Goal: Participate in discussion: Engage in conversation with other users on a specific topic

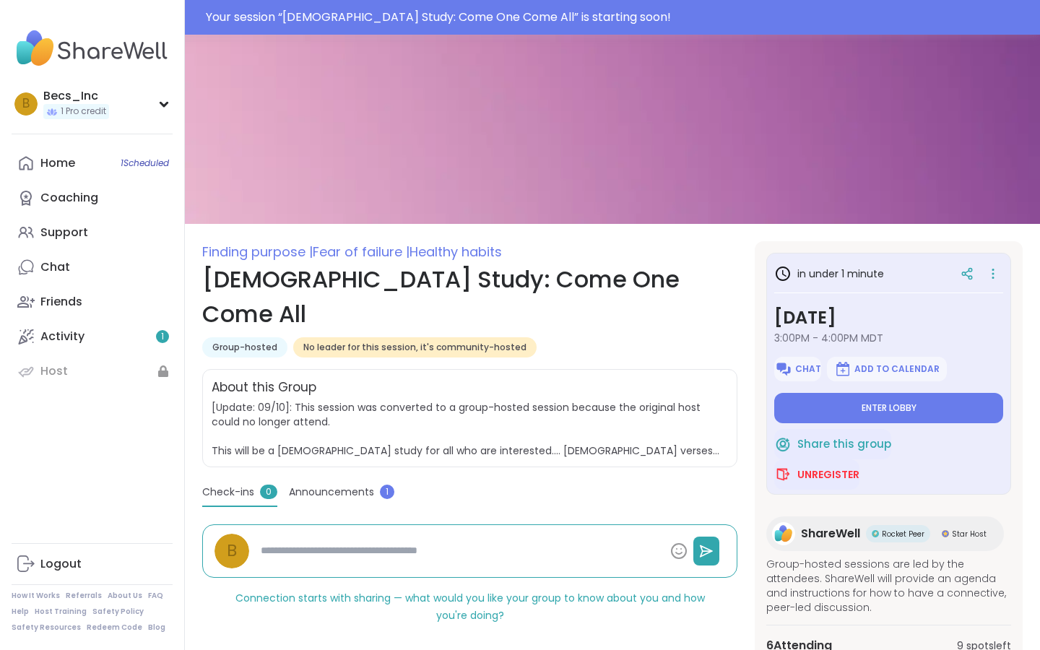
click at [857, 412] on button "Enter lobby" at bounding box center [888, 408] width 229 height 30
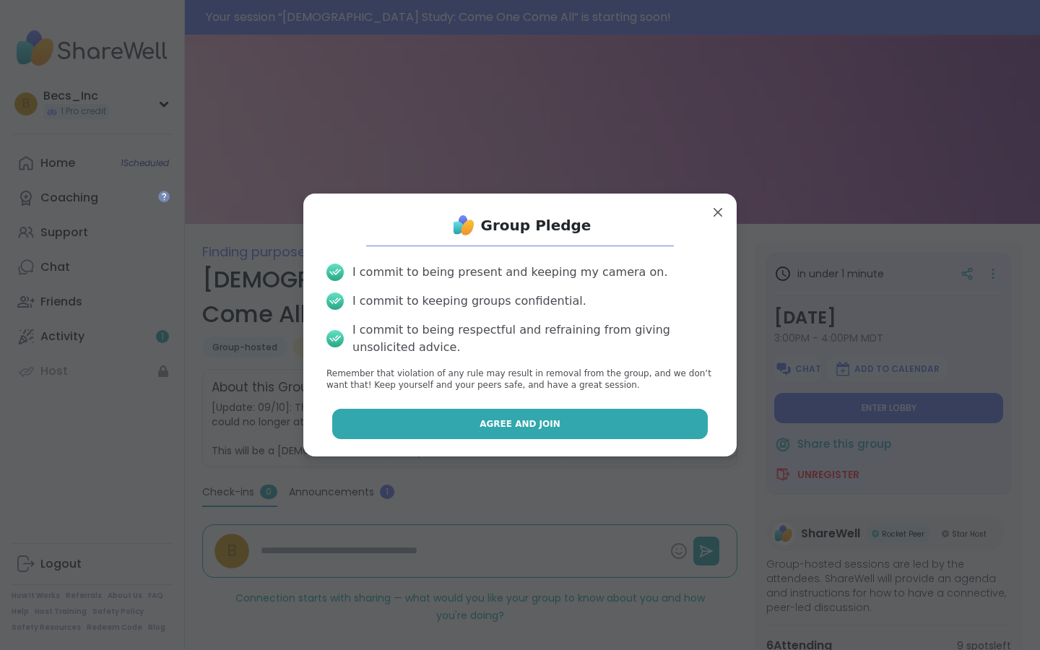
click at [636, 417] on button "Agree and Join" at bounding box center [520, 424] width 376 height 30
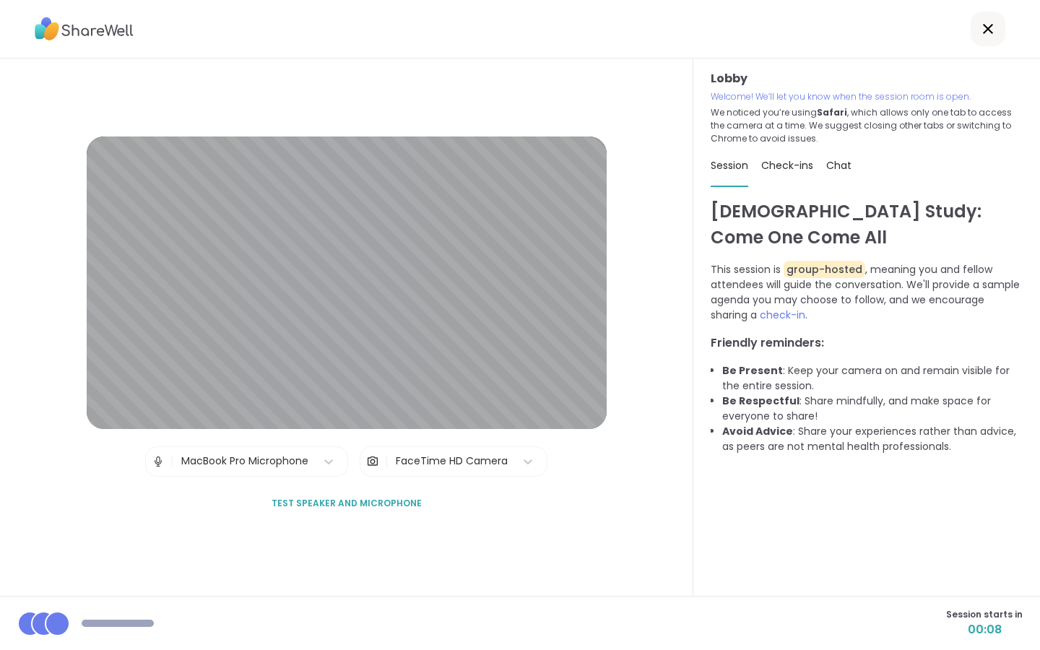
click at [415, 461] on div "FaceTime HD Camera" at bounding box center [452, 461] width 112 height 15
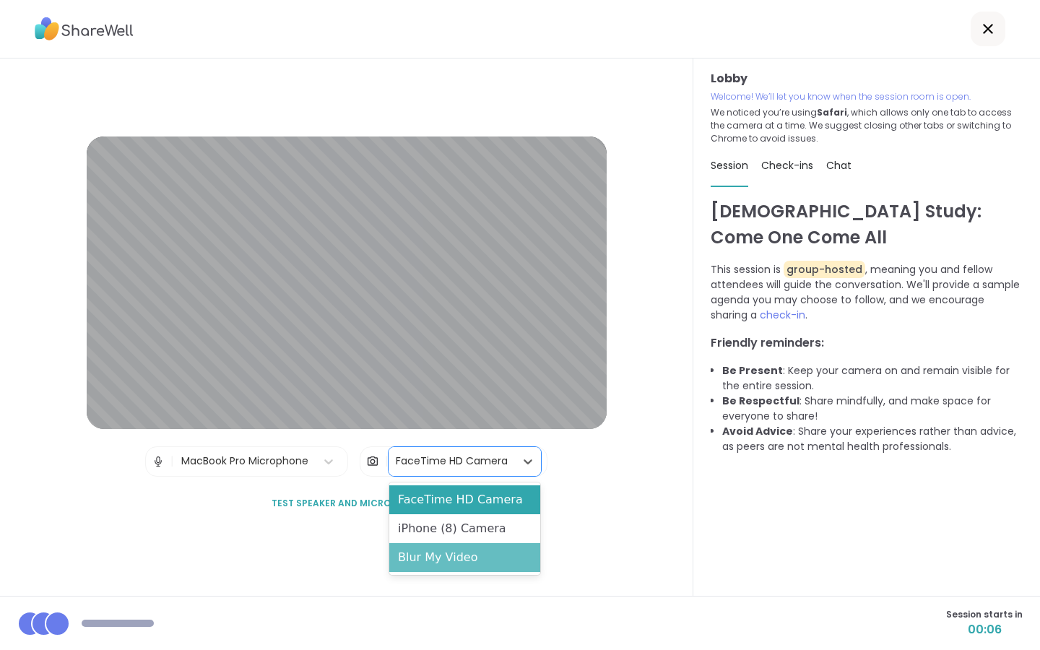
click at [422, 565] on div "Blur My Video" at bounding box center [464, 557] width 151 height 29
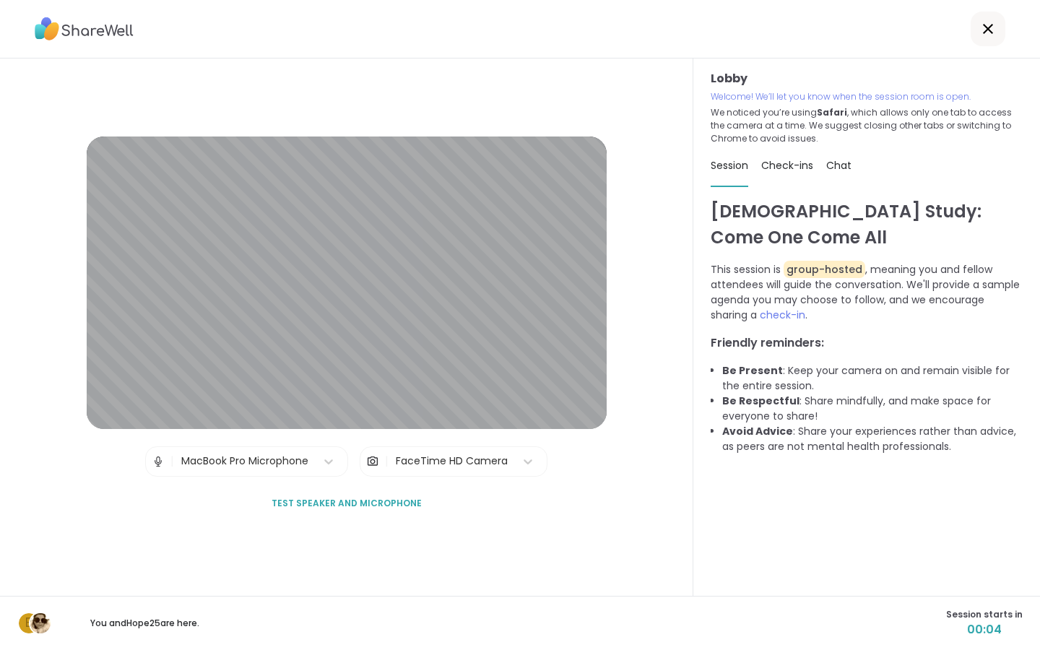
click at [419, 539] on div "Lobby | MacBook Pro Microphone | FaceTime HD Camera Test speaker and microphone" at bounding box center [346, 326] width 693 height 537
click at [359, 501] on span "Test speaker and microphone" at bounding box center [347, 503] width 150 height 13
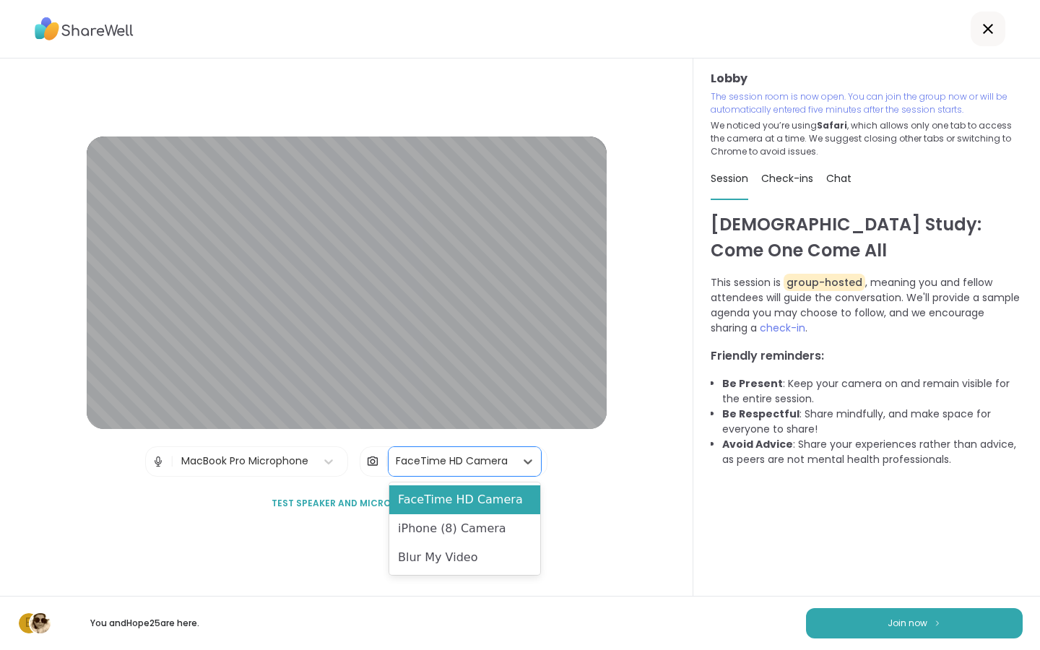
click at [428, 471] on div "FaceTime HD Camera" at bounding box center [452, 461] width 126 height 29
click at [428, 503] on div "FaceTime HD Camera" at bounding box center [464, 499] width 151 height 29
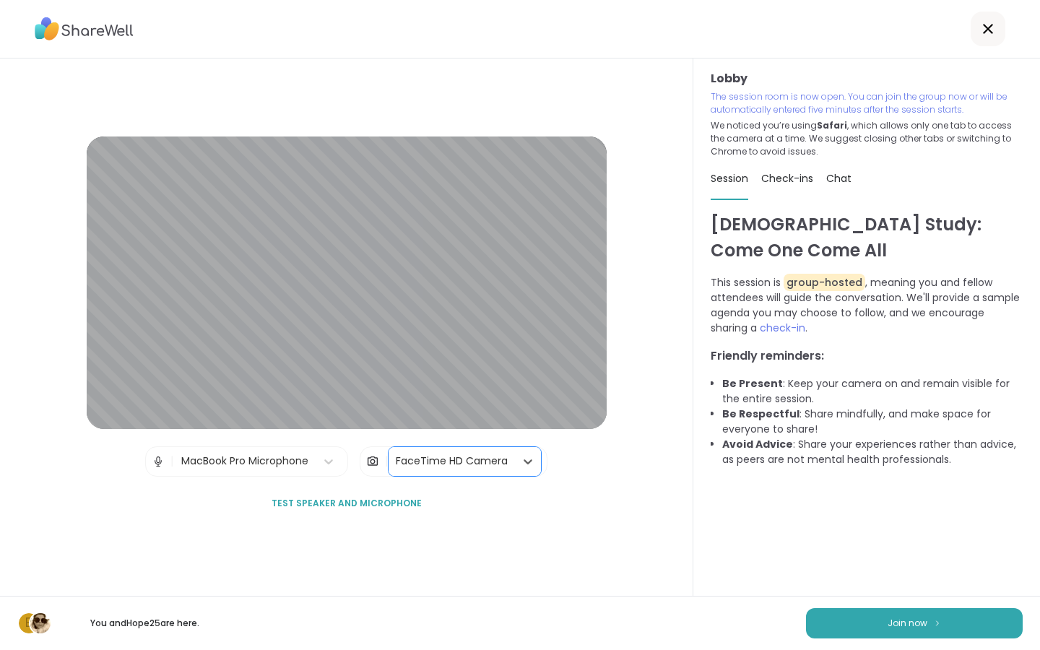
click at [482, 456] on div "FaceTime HD Camera" at bounding box center [452, 461] width 112 height 15
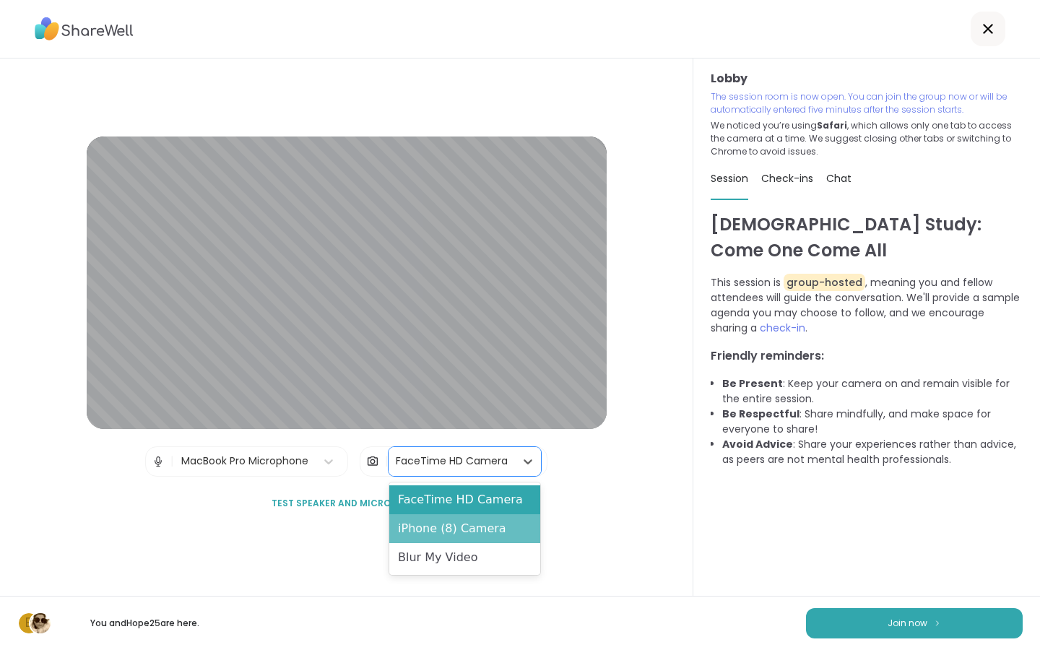
click at [456, 528] on div "iPhone (8) Camera" at bounding box center [464, 528] width 151 height 29
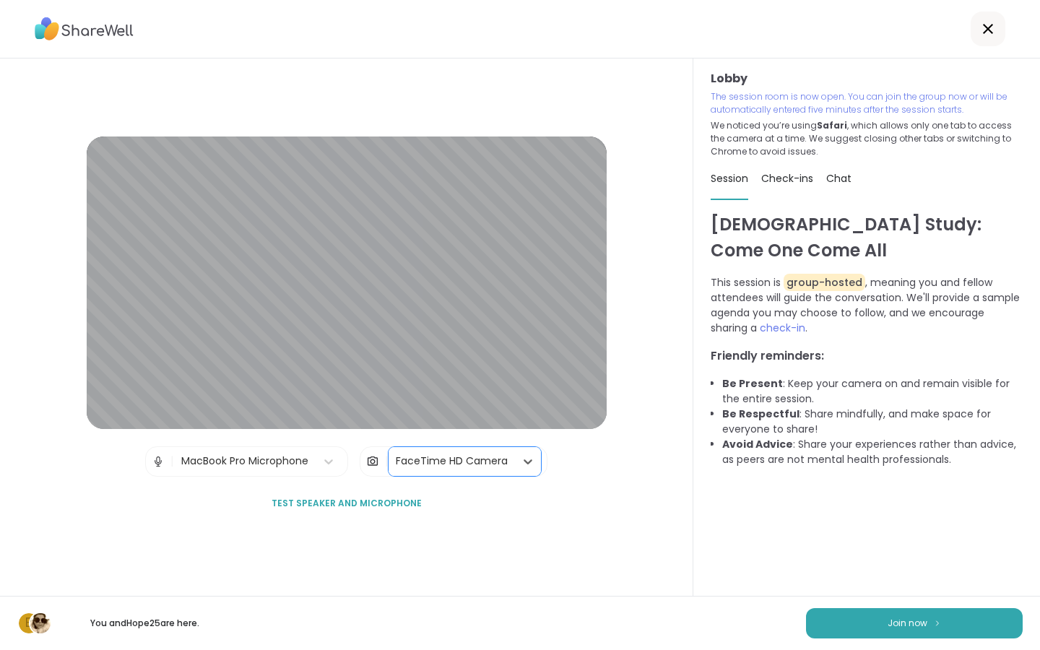
click at [446, 461] on div "FaceTime HD Camera" at bounding box center [452, 461] width 112 height 15
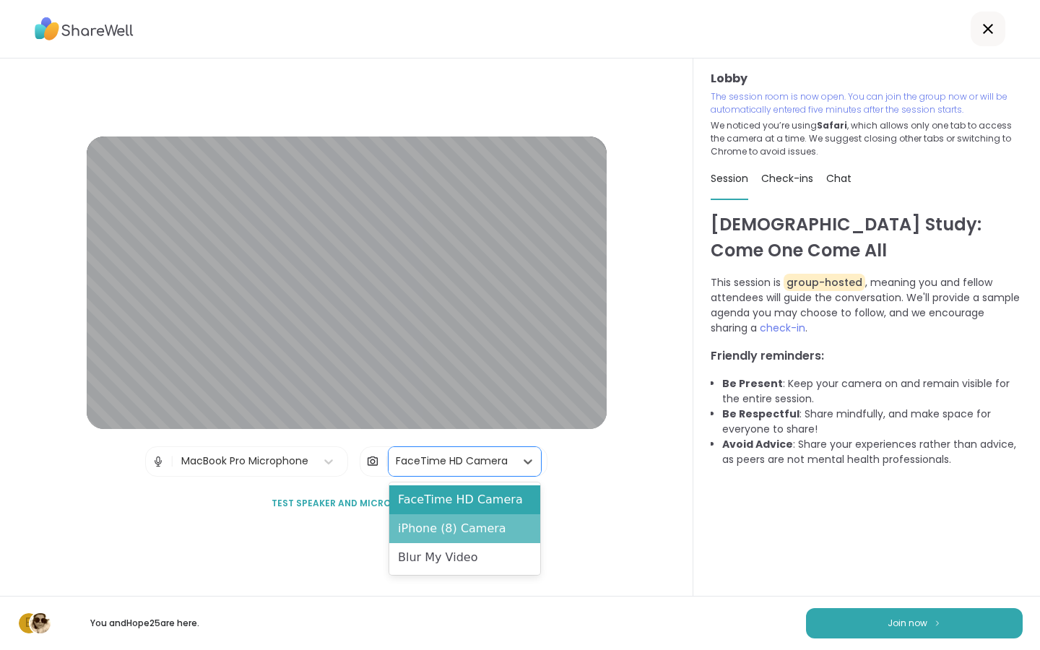
click at [435, 532] on div "iPhone (8) Camera" at bounding box center [464, 528] width 151 height 29
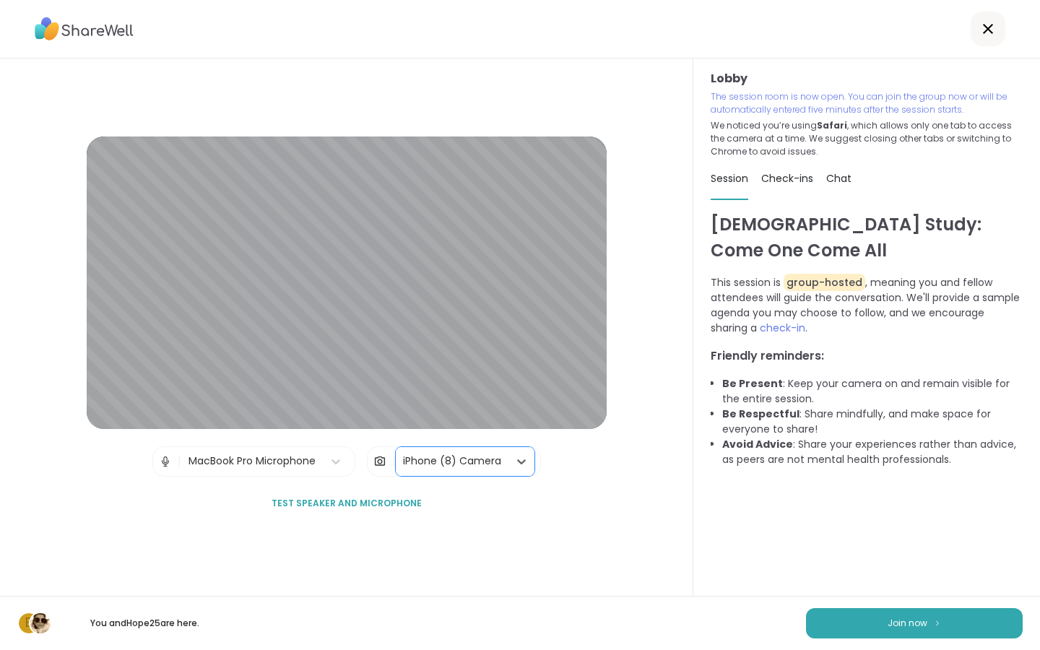
click at [273, 464] on div "MacBook Pro Microphone" at bounding box center [251, 461] width 127 height 15
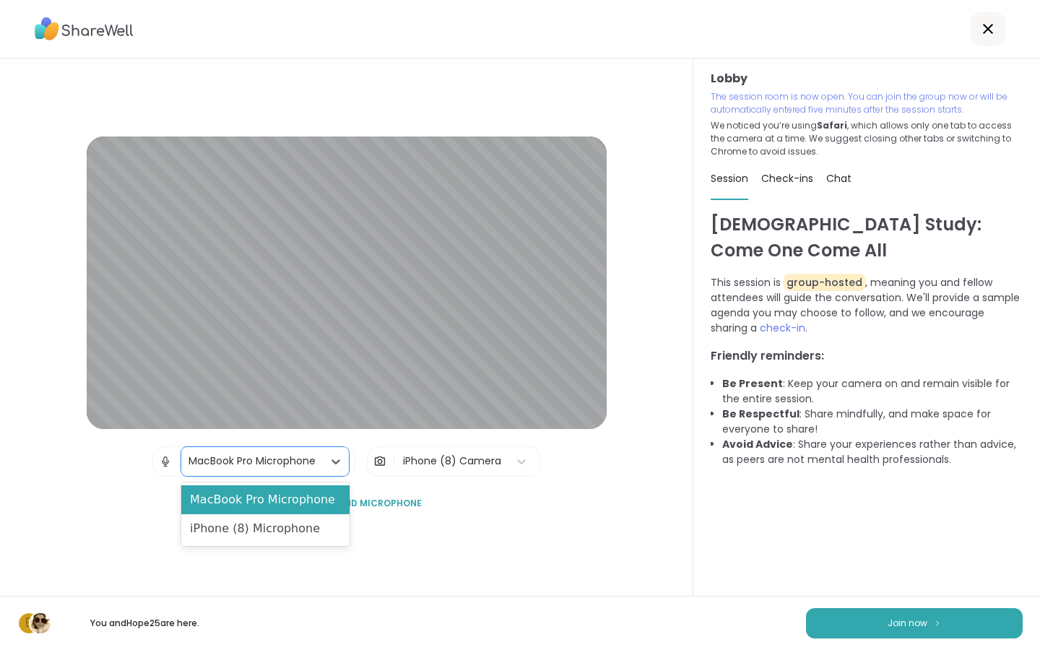
click at [612, 175] on div "Lobby | MacBook Pro Microphone selected, 1 of 2. 2 results available. Use Up an…" at bounding box center [346, 326] width 693 height 537
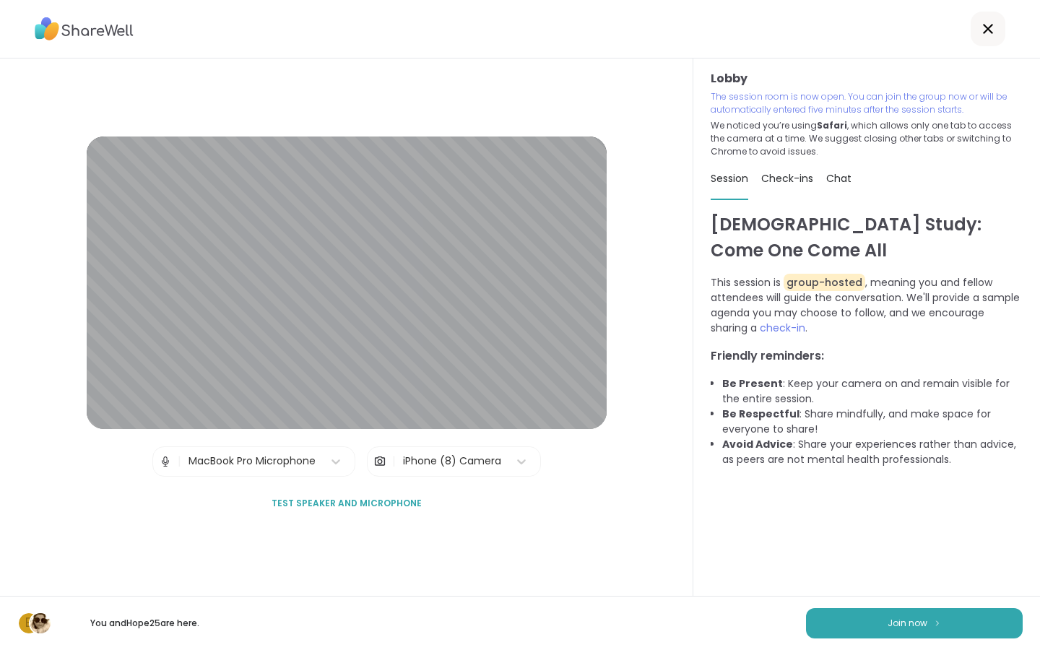
click at [430, 457] on div "iPhone (8) Camera" at bounding box center [452, 461] width 98 height 15
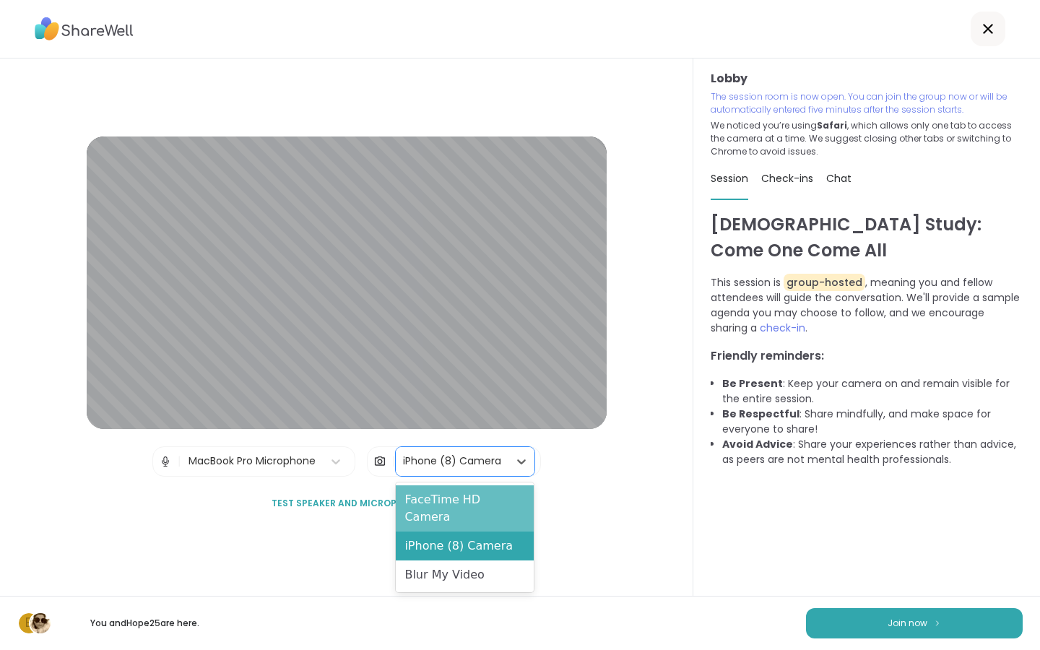
click at [440, 495] on div "FaceTime HD Camera" at bounding box center [464, 508] width 137 height 46
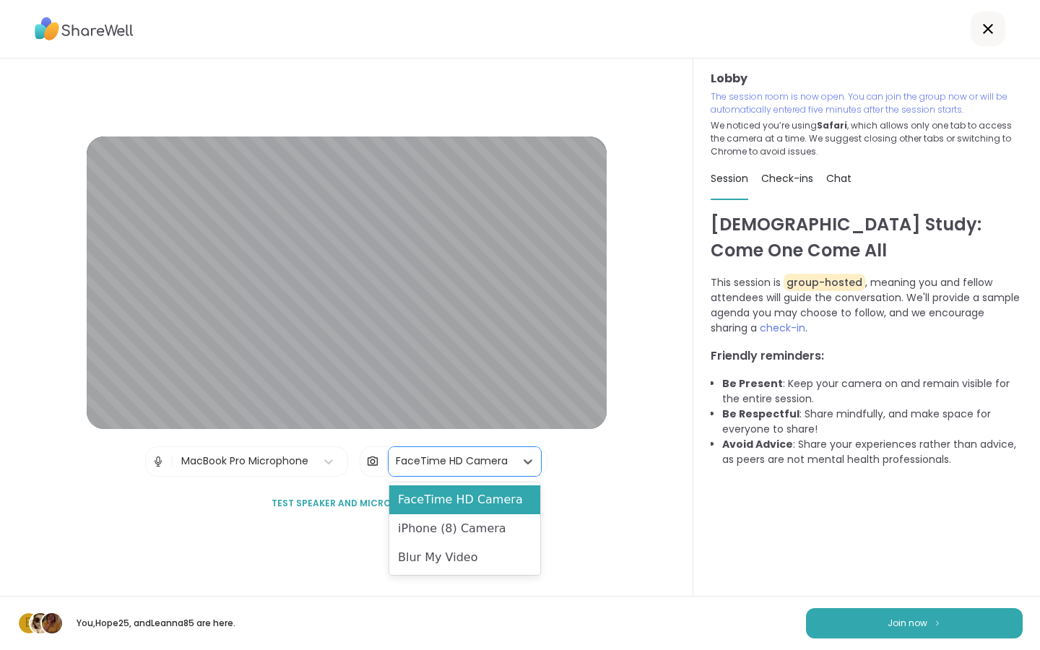
click at [430, 469] on div "FaceTime HD Camera" at bounding box center [452, 461] width 112 height 15
click at [573, 471] on div "Lobby | MacBook Pro Microphone | option FaceTime HD Camera, selected. FaceTime …" at bounding box center [347, 327] width 520 height 382
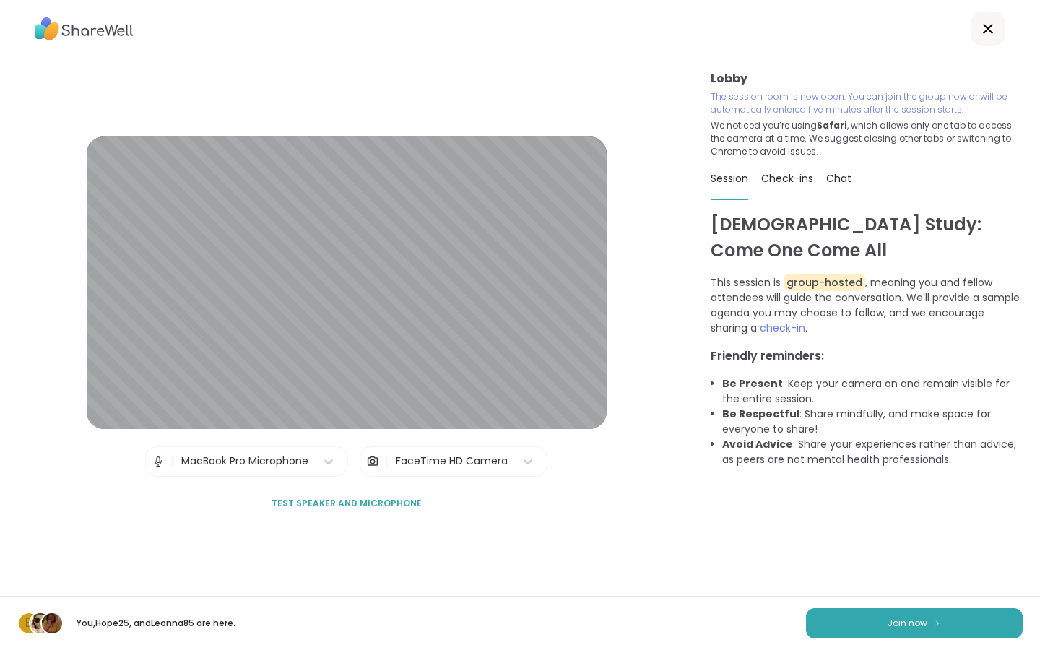
click at [989, 26] on icon at bounding box center [987, 28] width 17 height 17
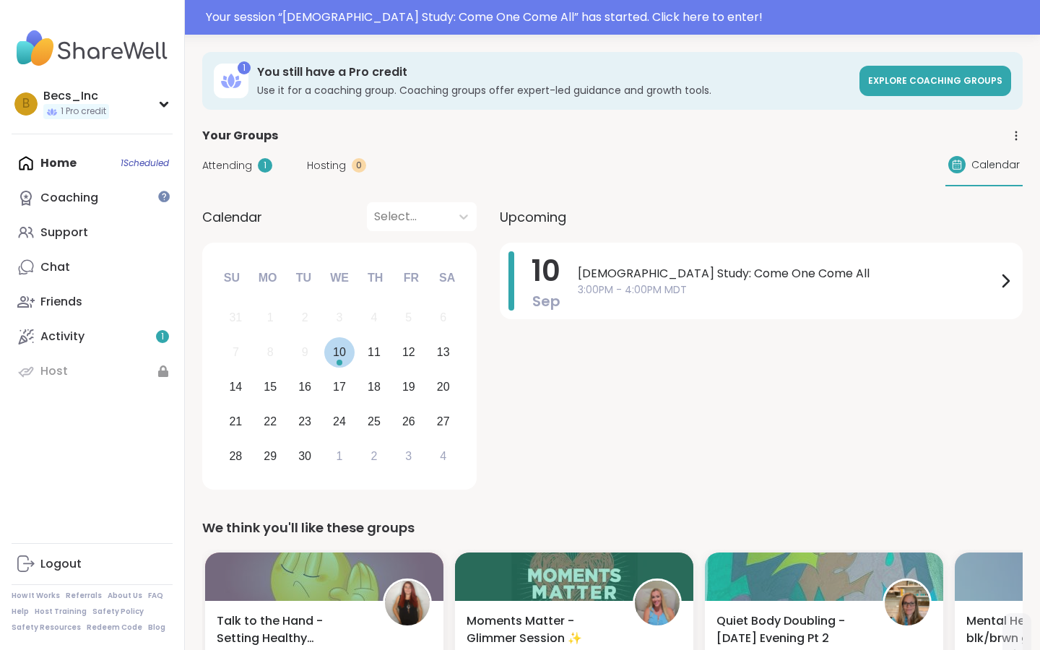
click at [339, 353] on div "10" at bounding box center [339, 351] width 13 height 19
click at [998, 279] on icon at bounding box center [1005, 280] width 17 height 17
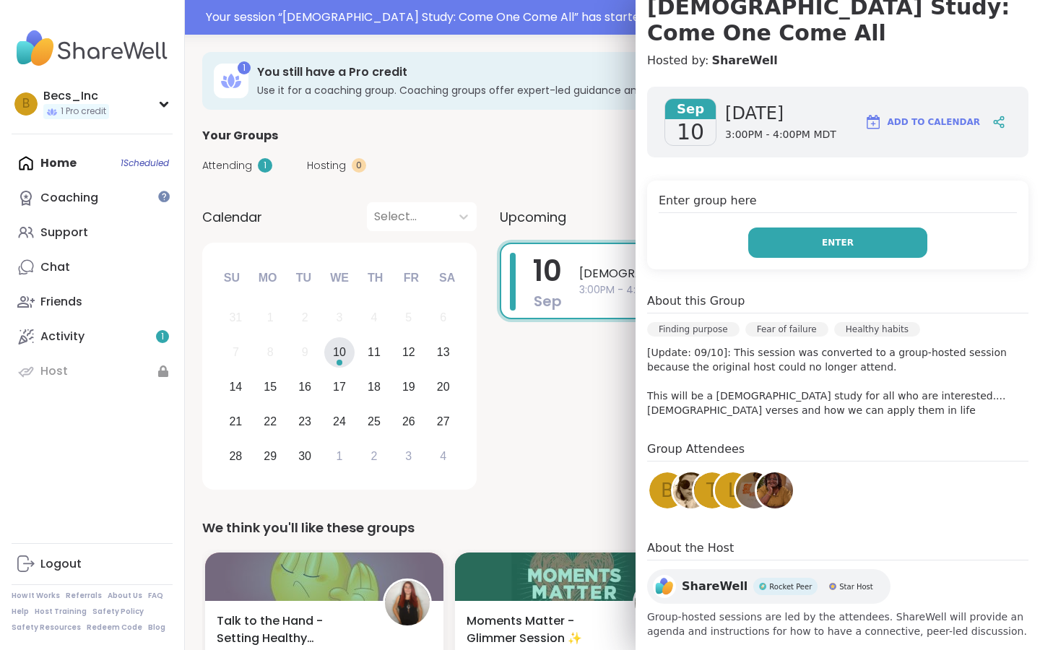
scroll to position [147, 0]
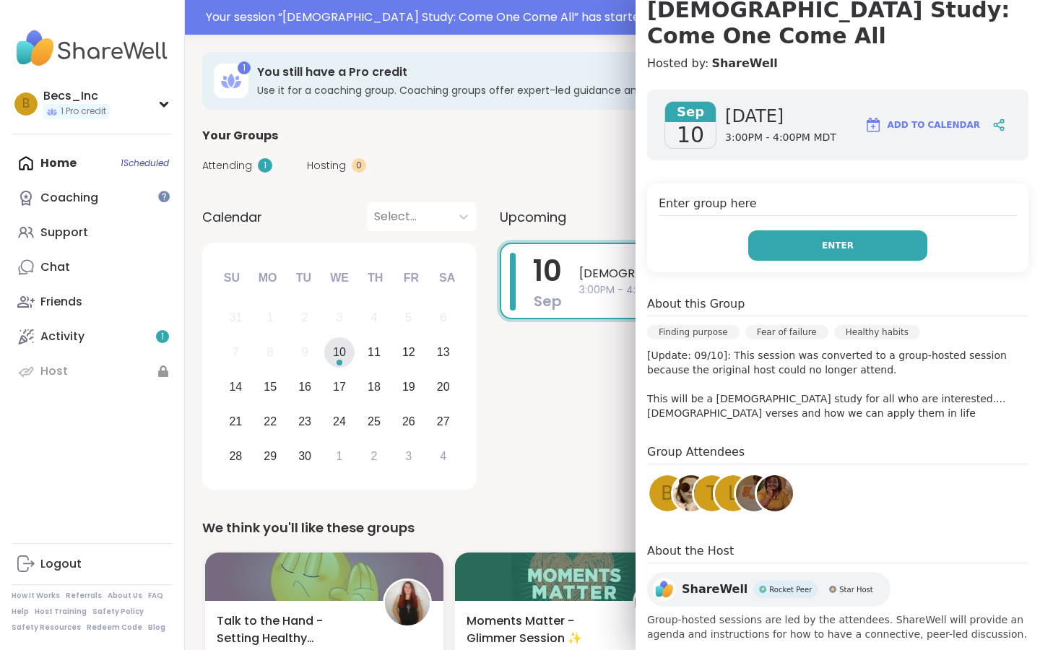
click at [844, 239] on span "Enter" at bounding box center [838, 245] width 32 height 13
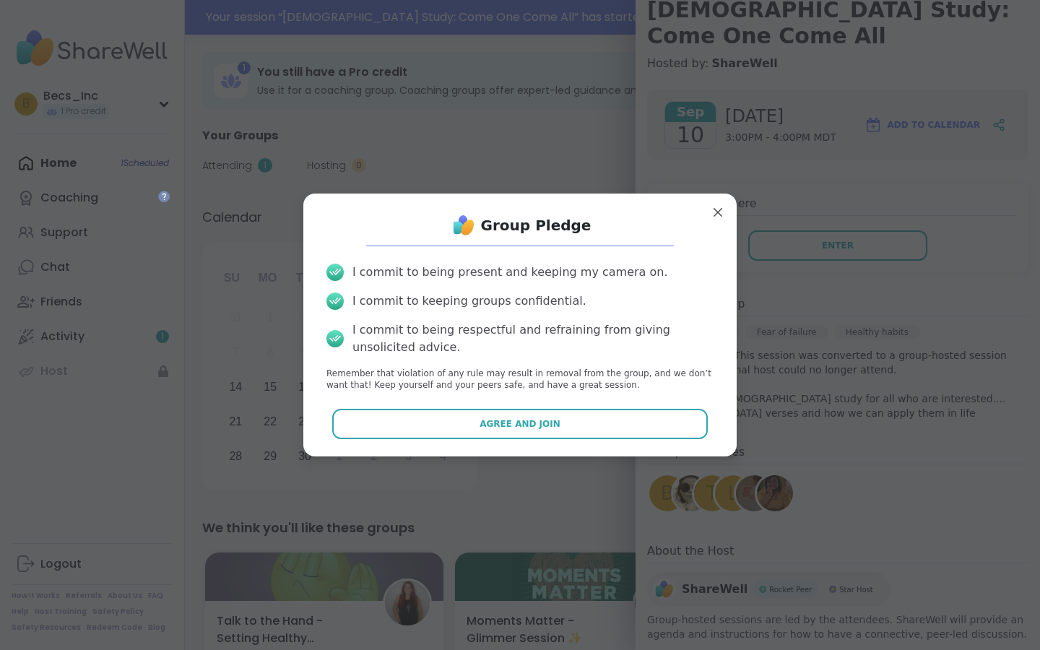
scroll to position [0, 0]
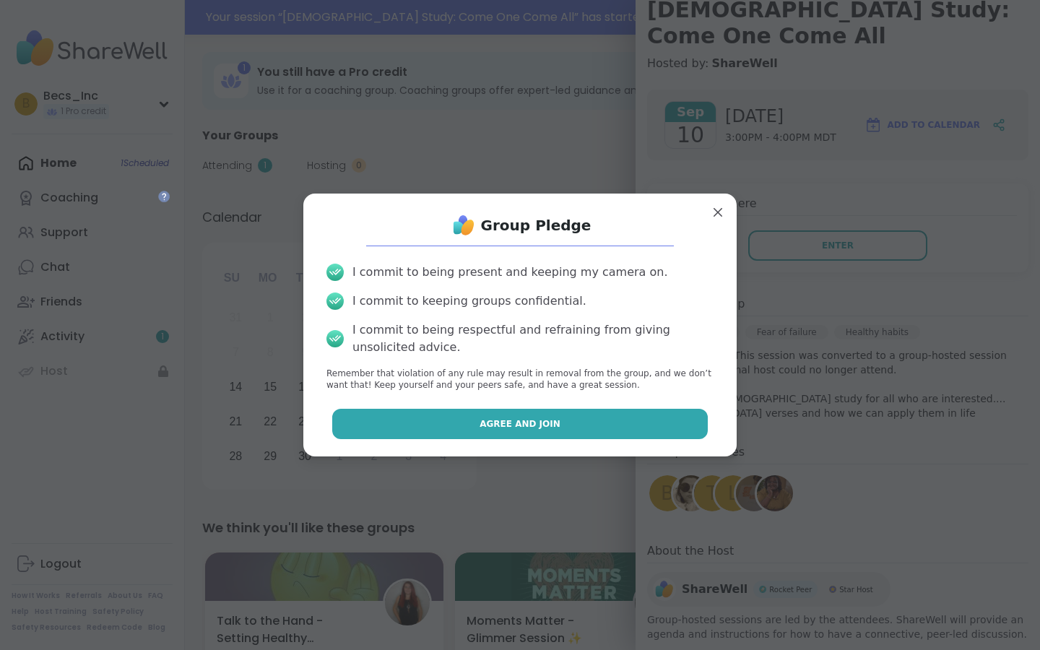
click at [560, 417] on button "Agree and Join" at bounding box center [520, 424] width 376 height 30
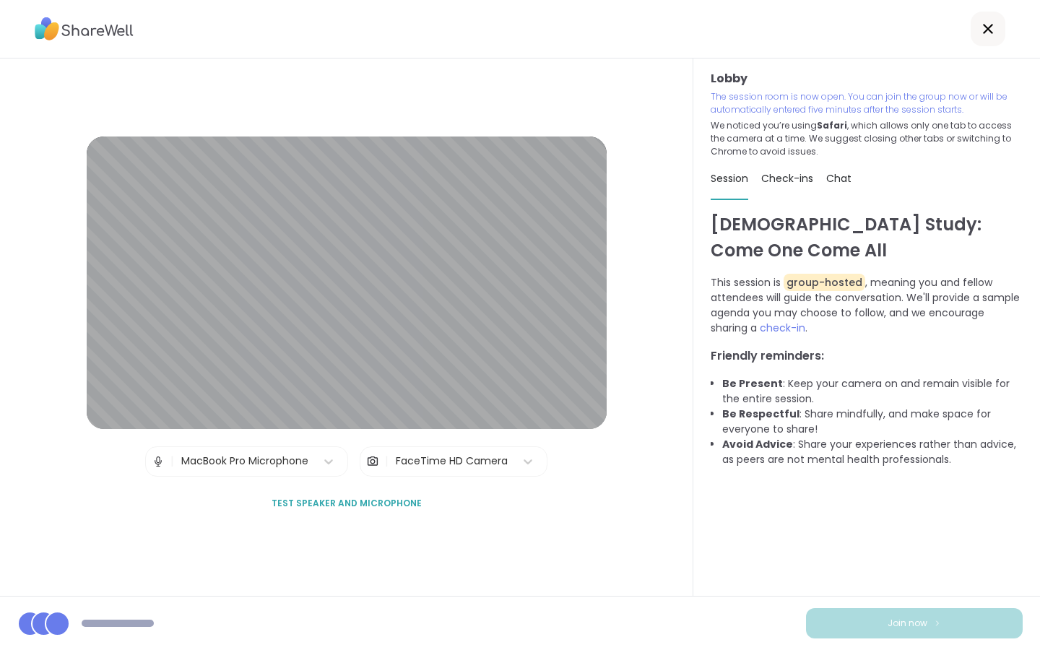
click at [885, 563] on div "Bible Study: Come One Come All This session is group-hosted , meaning you and f…" at bounding box center [867, 425] width 312 height 426
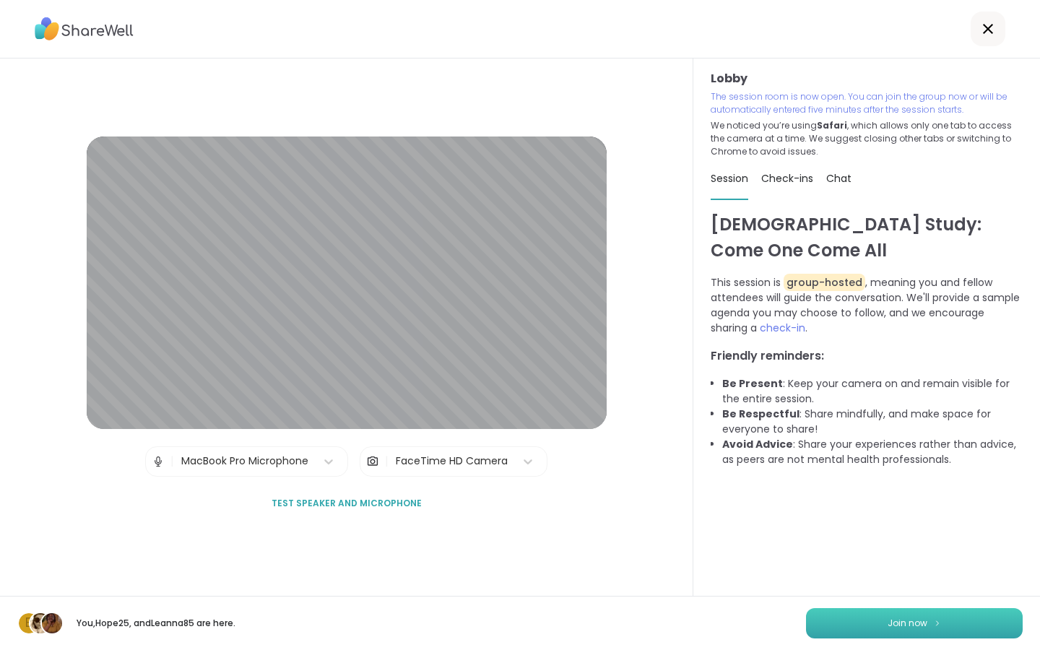
click at [911, 617] on span "Join now" at bounding box center [908, 623] width 40 height 13
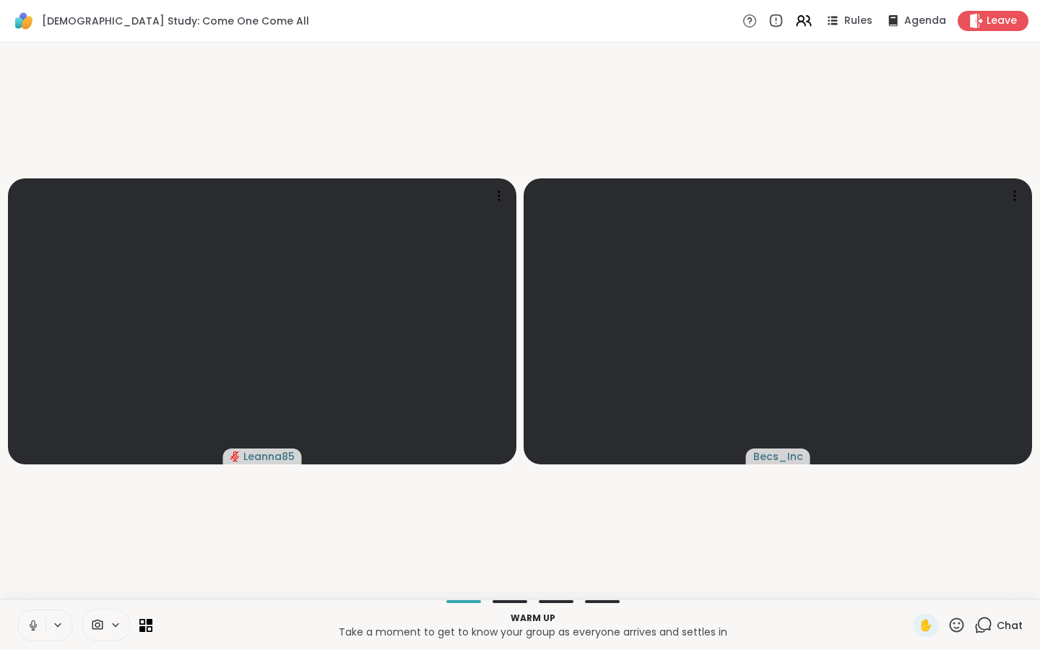
click at [25, 631] on button at bounding box center [31, 625] width 27 height 30
click at [808, 27] on icon at bounding box center [803, 21] width 18 height 18
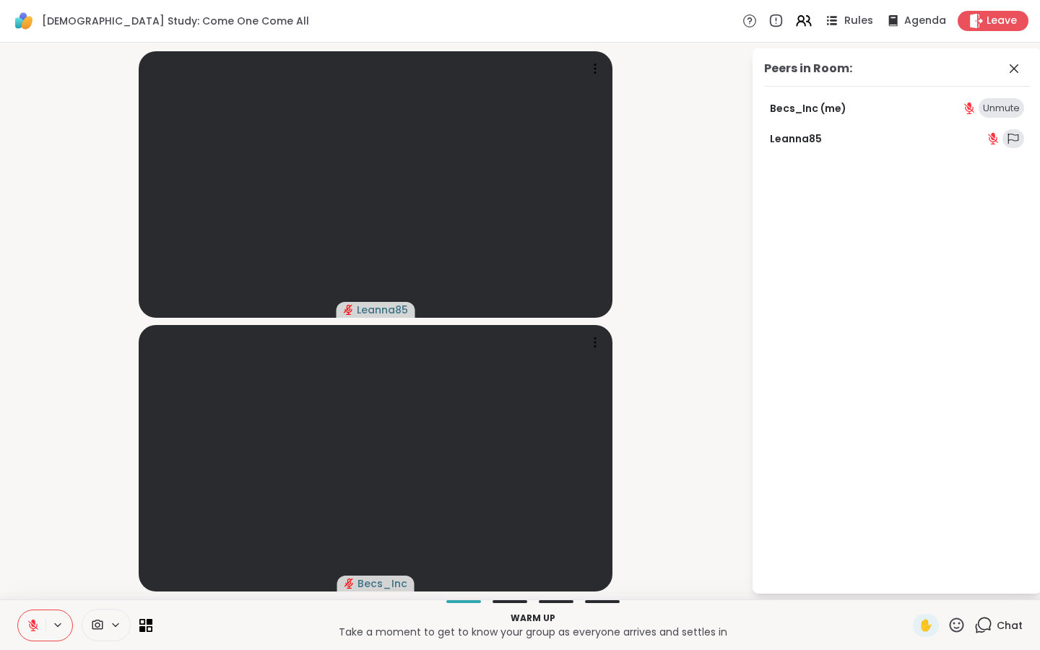
click at [841, 24] on icon at bounding box center [832, 21] width 18 height 18
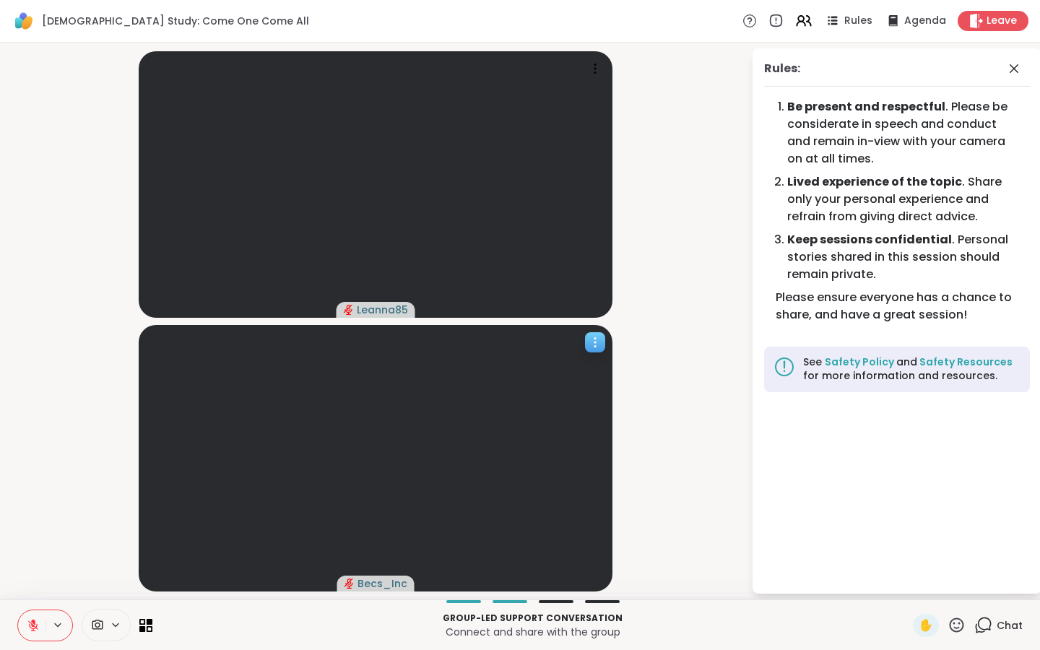
click at [598, 335] on icon at bounding box center [595, 342] width 14 height 14
click at [652, 368] on video-player-container "Leanna85 Becs_Inc View Profile Report Session" at bounding box center [376, 320] width 734 height 545
click at [95, 629] on icon at bounding box center [97, 625] width 11 height 10
click at [137, 572] on icon at bounding box center [136, 573] width 13 height 13
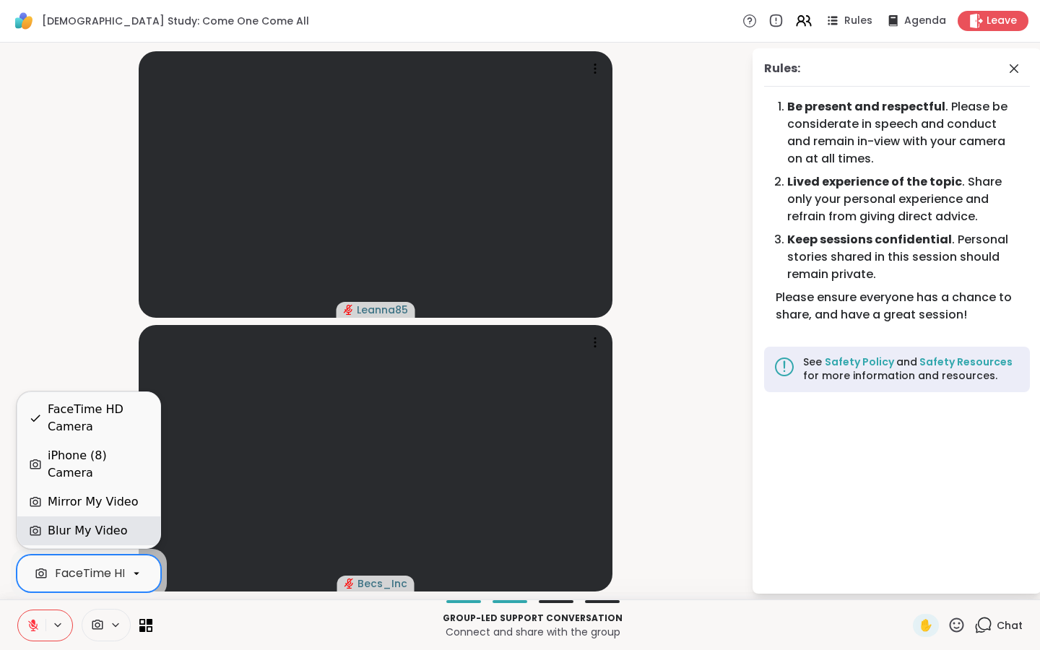
click at [125, 537] on div "Blur My Video" at bounding box center [89, 530] width 120 height 17
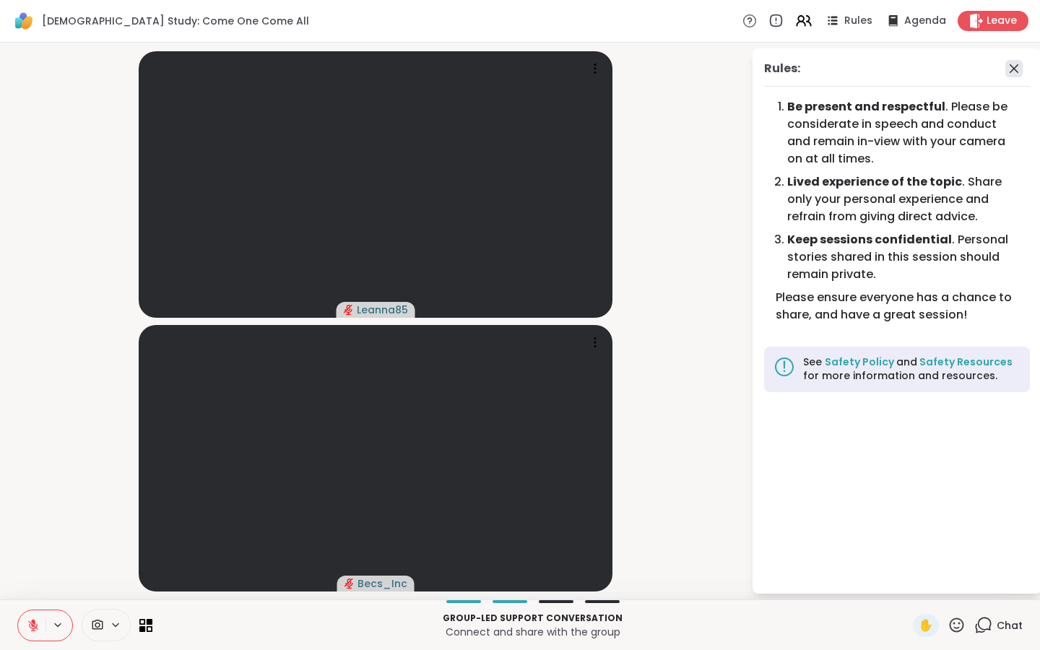
click at [1011, 66] on icon at bounding box center [1014, 68] width 9 height 9
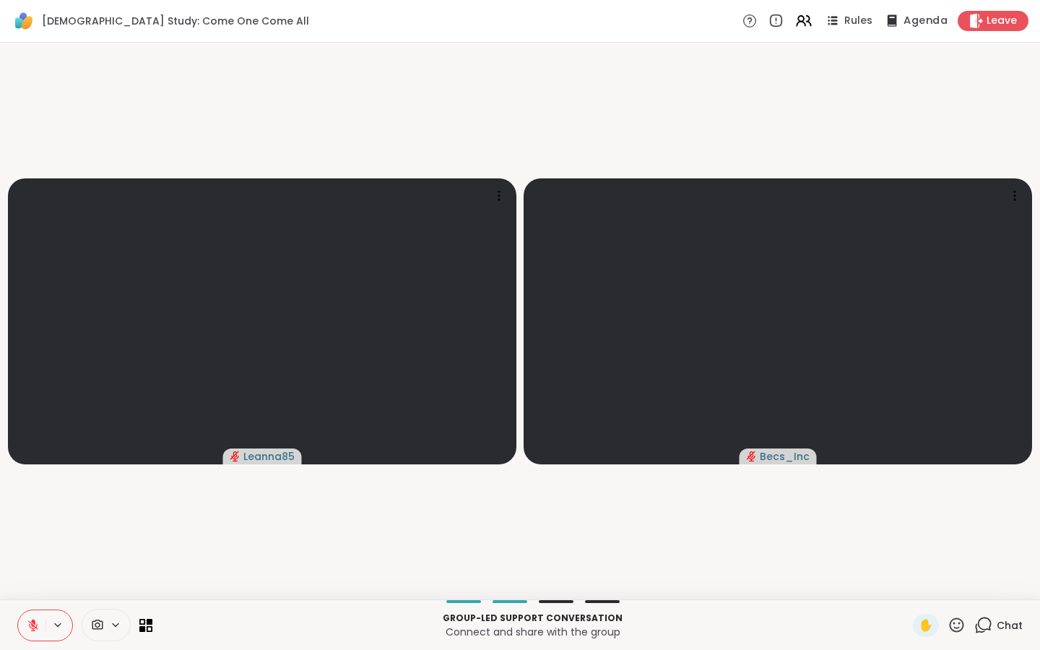
click at [916, 29] on div "Agenda" at bounding box center [915, 21] width 65 height 18
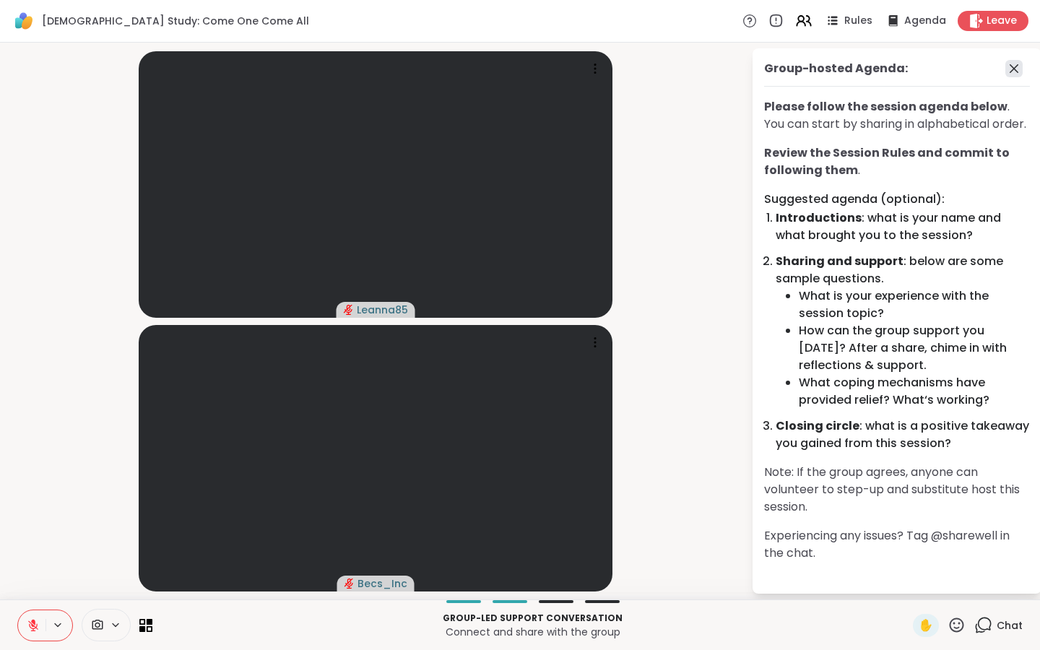
click at [1013, 64] on icon at bounding box center [1013, 68] width 17 height 17
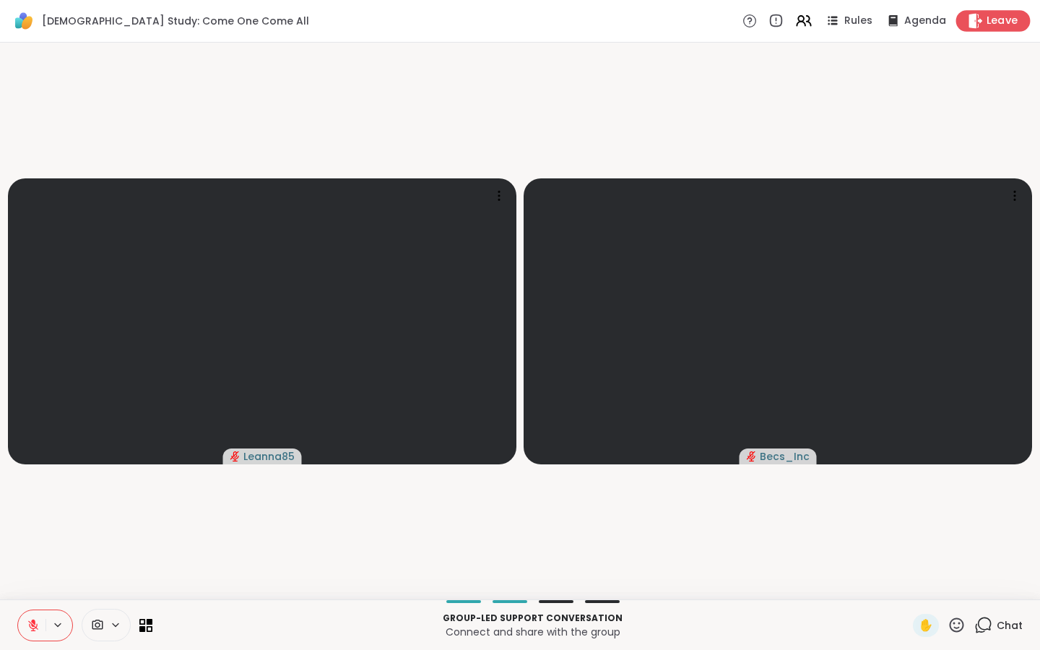
click at [993, 30] on div "Leave" at bounding box center [993, 20] width 74 height 21
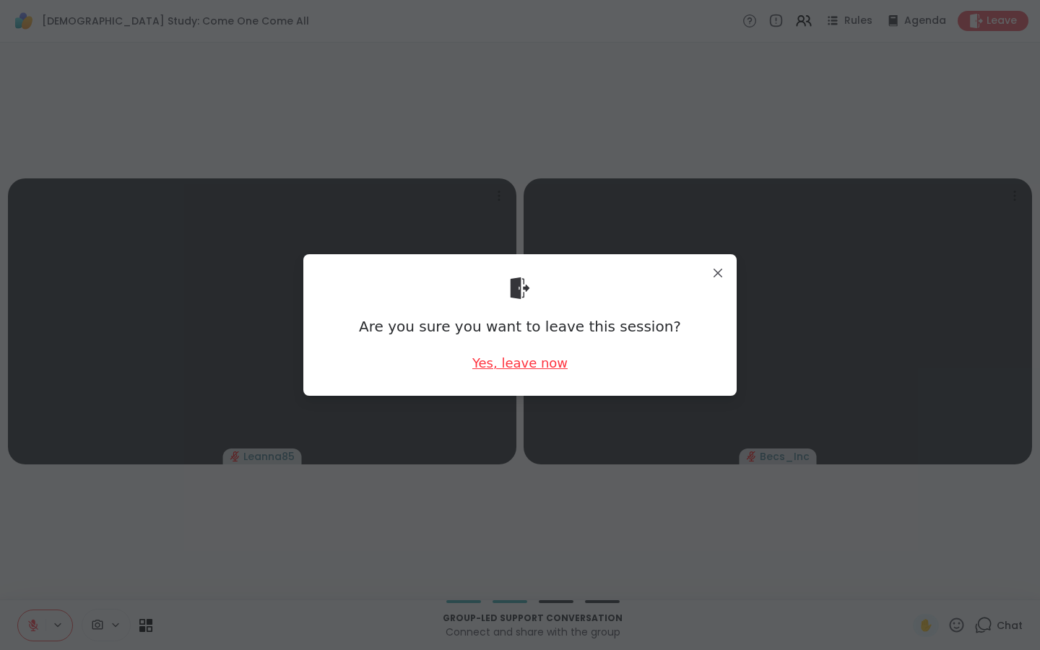
click at [506, 372] on div "Yes, leave now" at bounding box center [519, 363] width 95 height 18
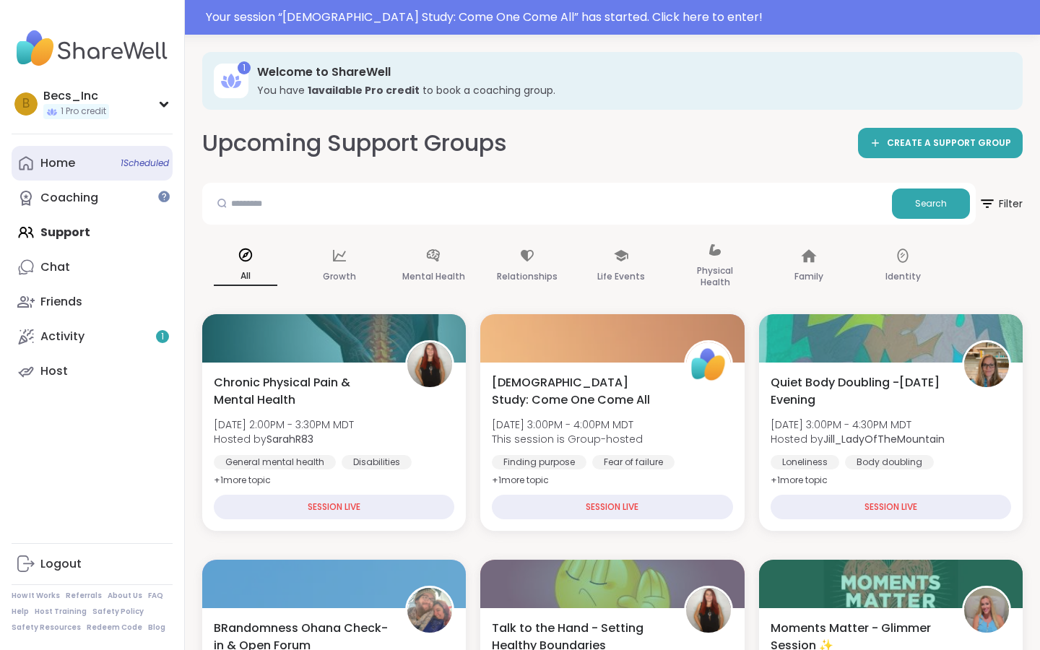
click at [98, 157] on link "Home 1 Scheduled" at bounding box center [92, 163] width 161 height 35
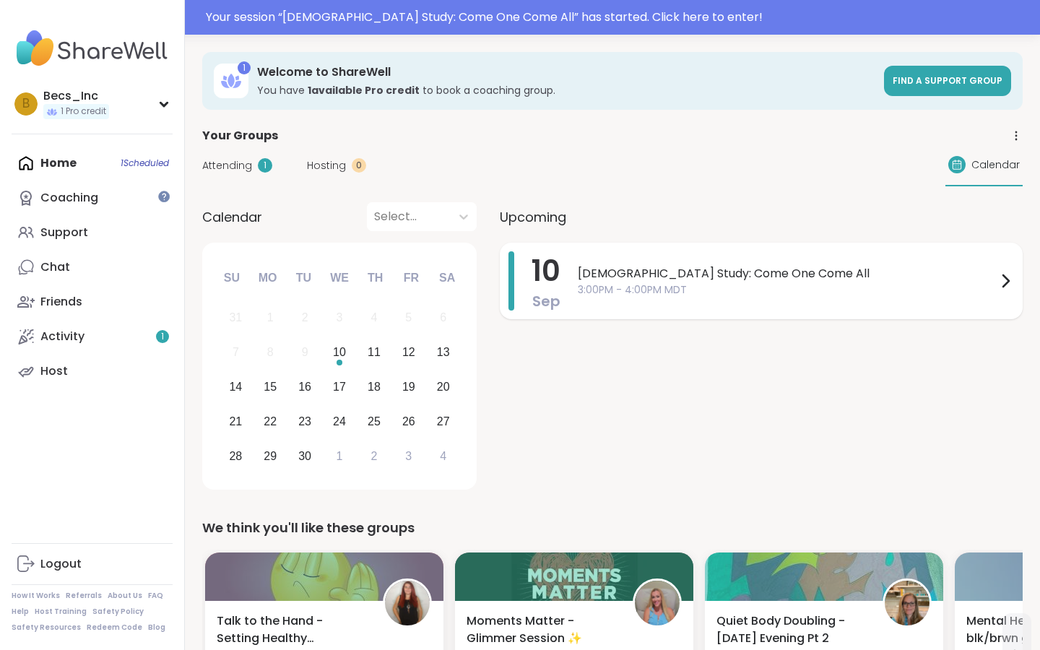
click at [1010, 266] on div at bounding box center [1005, 280] width 17 height 59
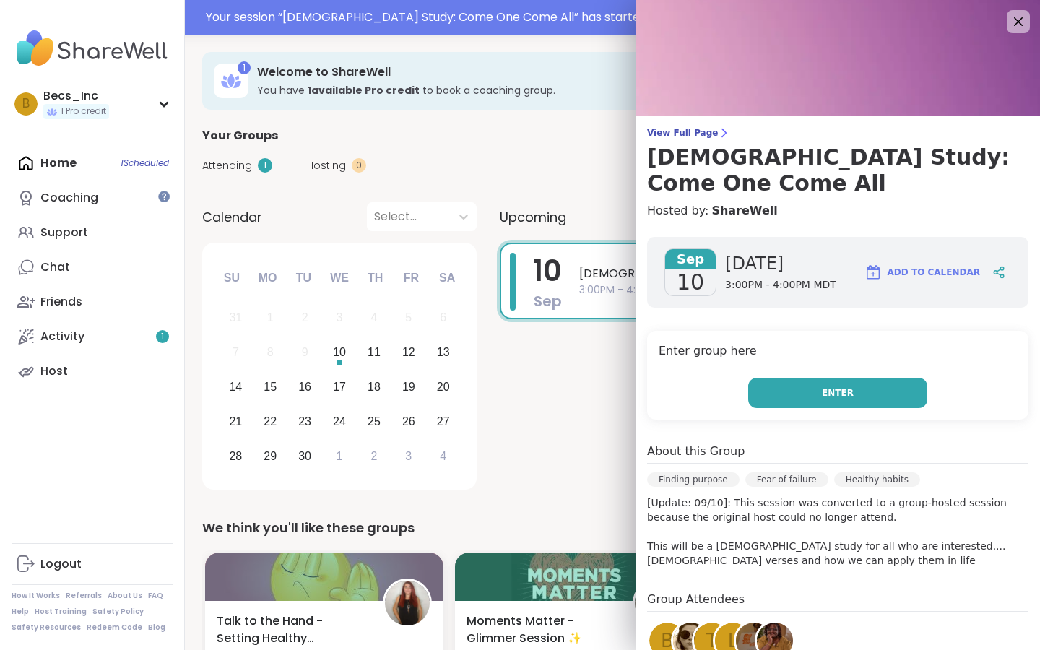
click at [797, 378] on button "Enter" at bounding box center [837, 393] width 179 height 30
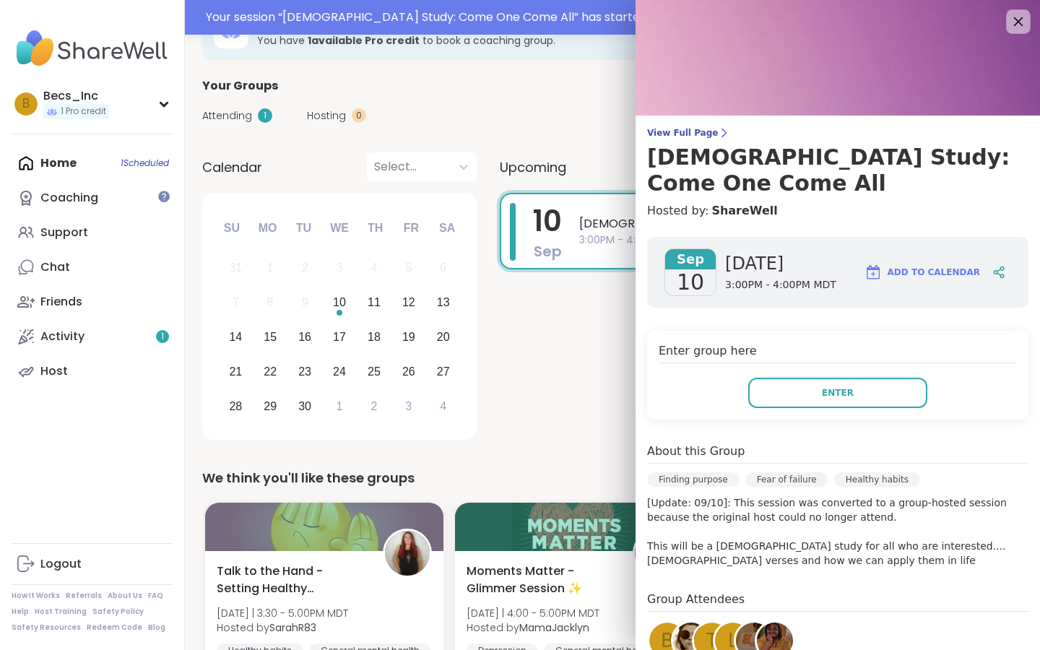
click at [1019, 25] on icon at bounding box center [1018, 21] width 18 height 18
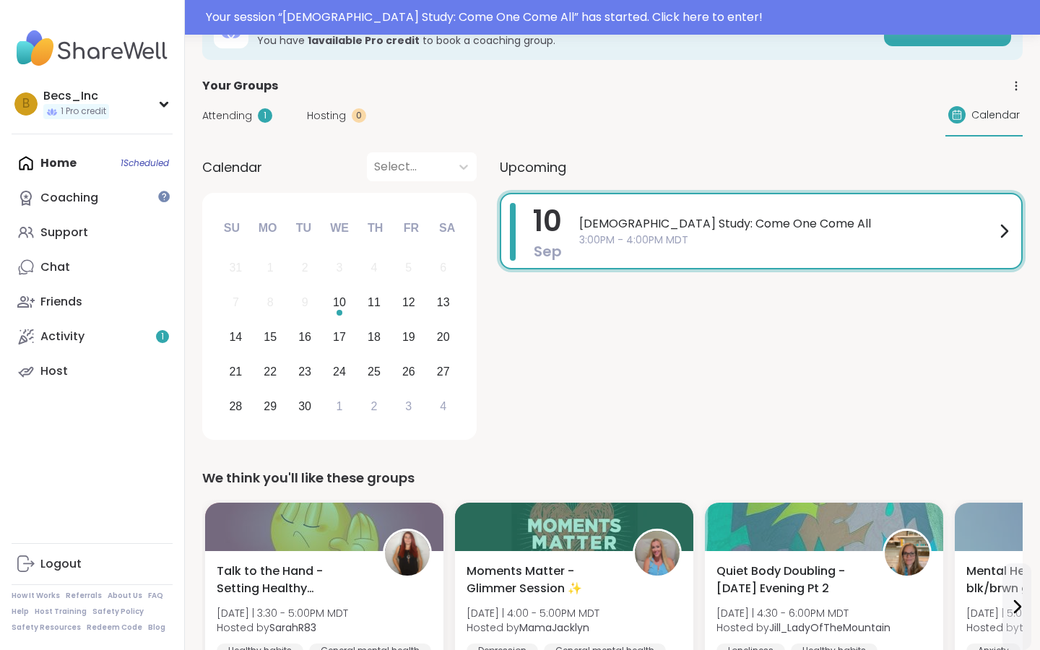
click at [410, 168] on div "Select..." at bounding box center [408, 166] width 69 height 17
click at [235, 122] on span "Attending" at bounding box center [227, 115] width 50 height 15
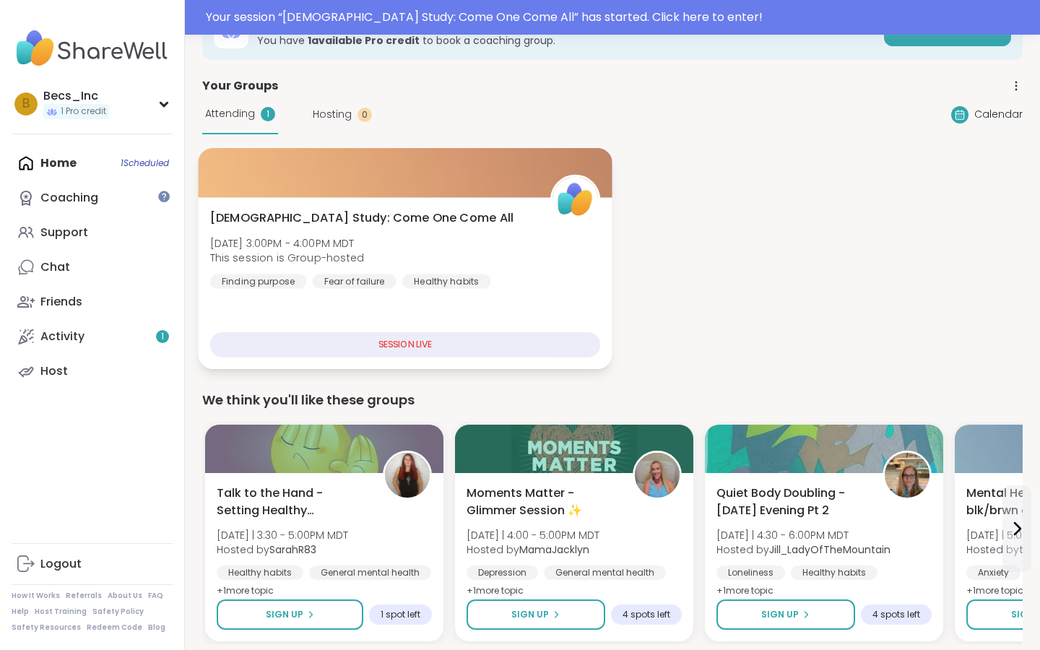
click at [342, 346] on div "SESSION LIVE" at bounding box center [405, 344] width 391 height 25
click at [351, 249] on span "Wed, Sep 10 | 3:00PM - 4:00PM MDT" at bounding box center [287, 242] width 154 height 14
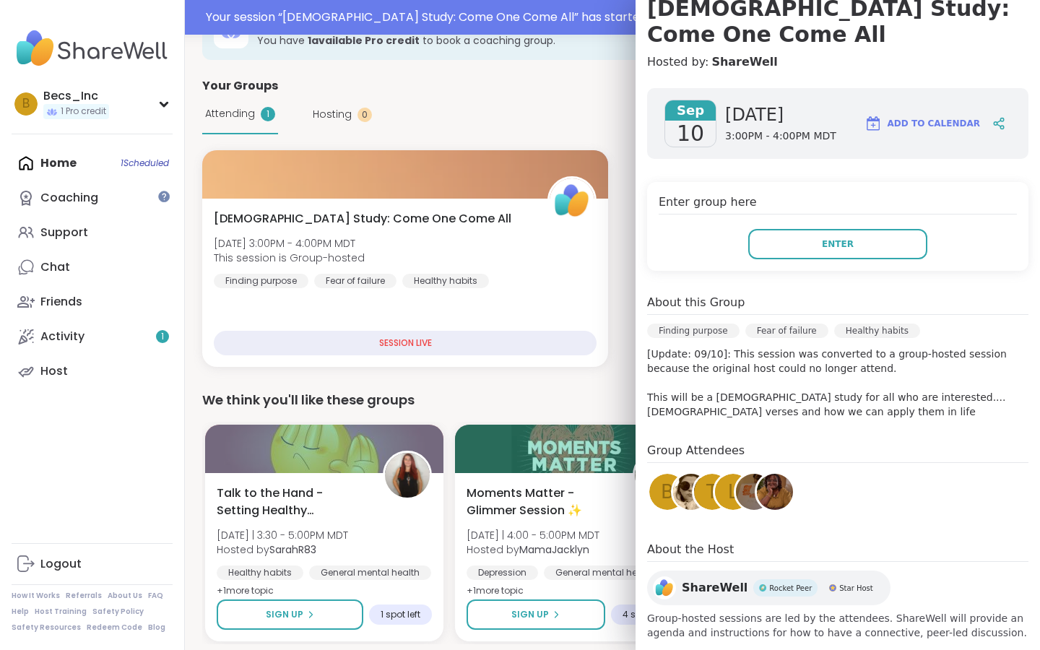
scroll to position [147, 0]
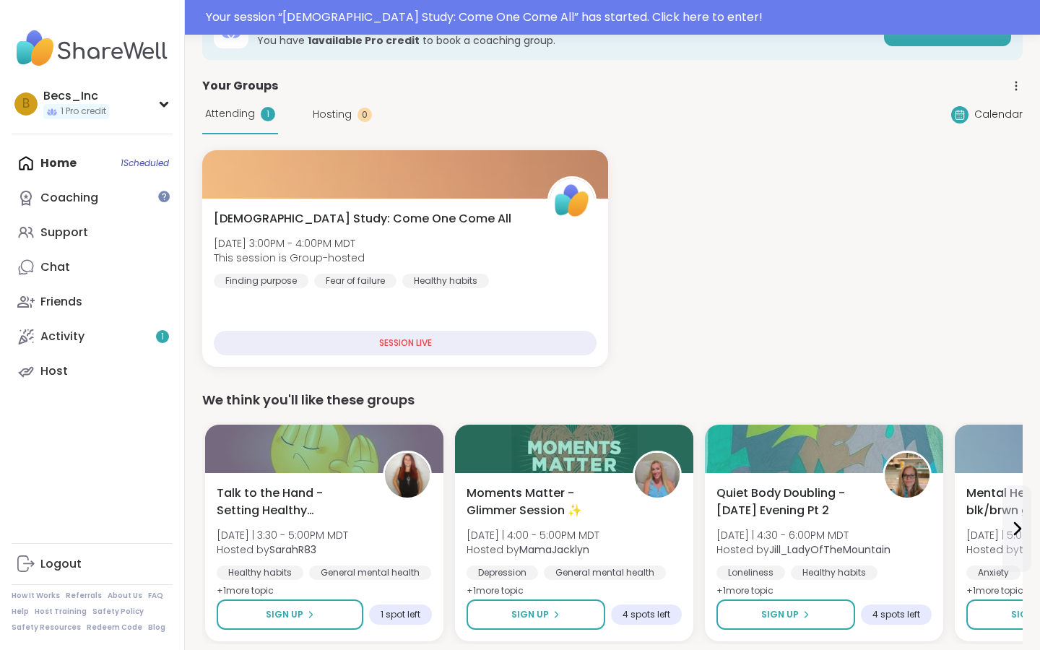
click at [509, 94] on div "Your Groups" at bounding box center [612, 85] width 820 height 17
click at [76, 190] on div "Coaching" at bounding box center [69, 198] width 58 height 16
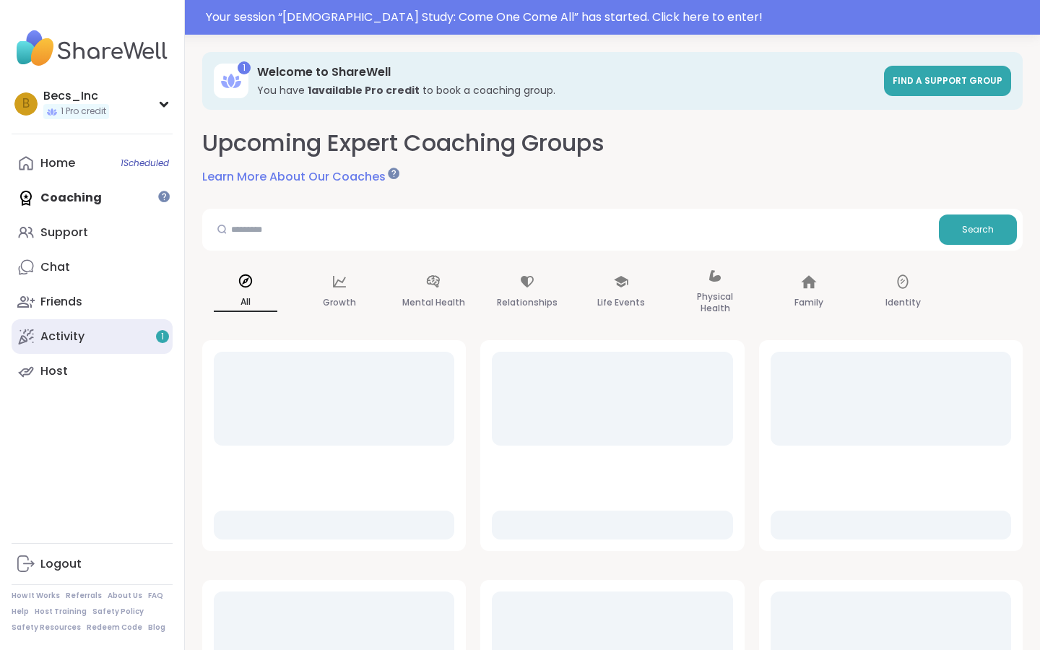
click at [68, 341] on div "Activity 1" at bounding box center [62, 337] width 44 height 16
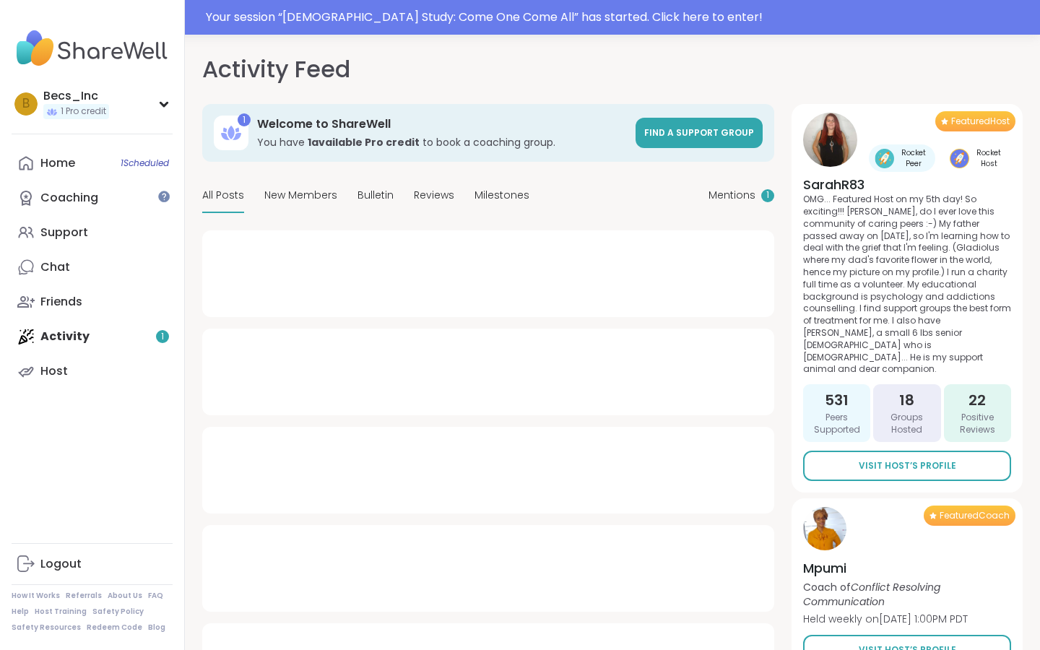
type textarea "*"
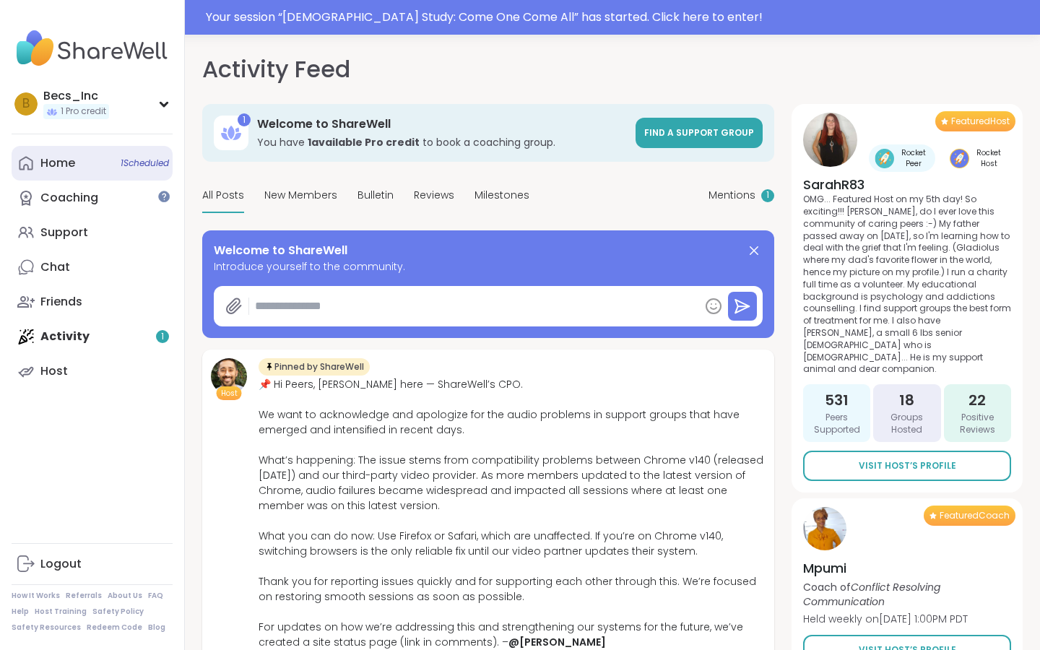
click at [77, 170] on link "Home 1 Scheduled" at bounding box center [92, 163] width 161 height 35
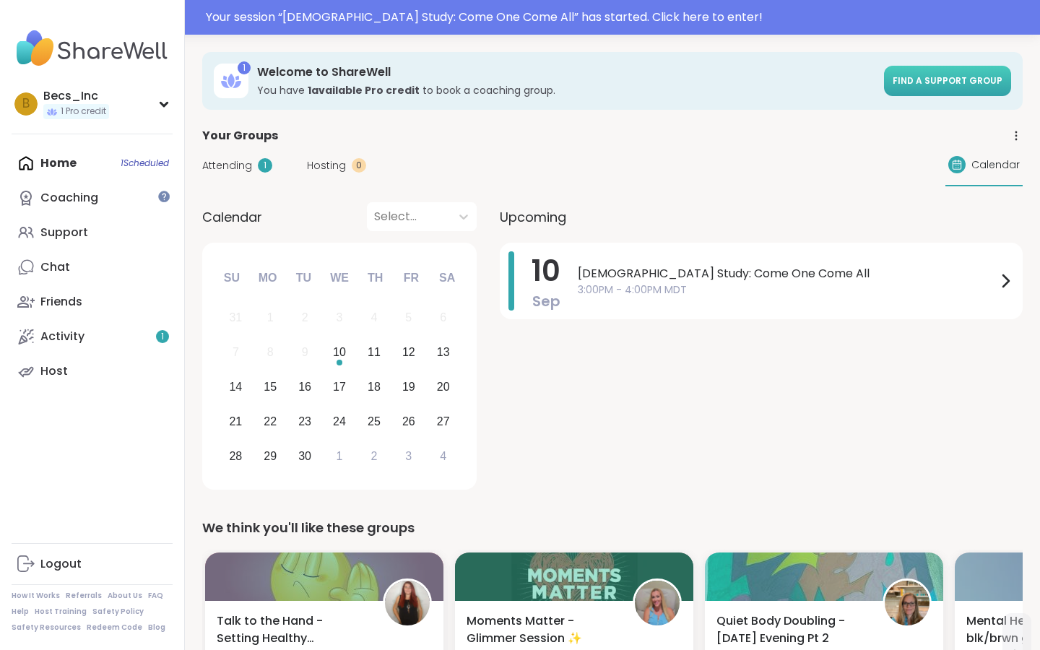
click at [921, 81] on span "Find a support group" at bounding box center [948, 80] width 110 height 12
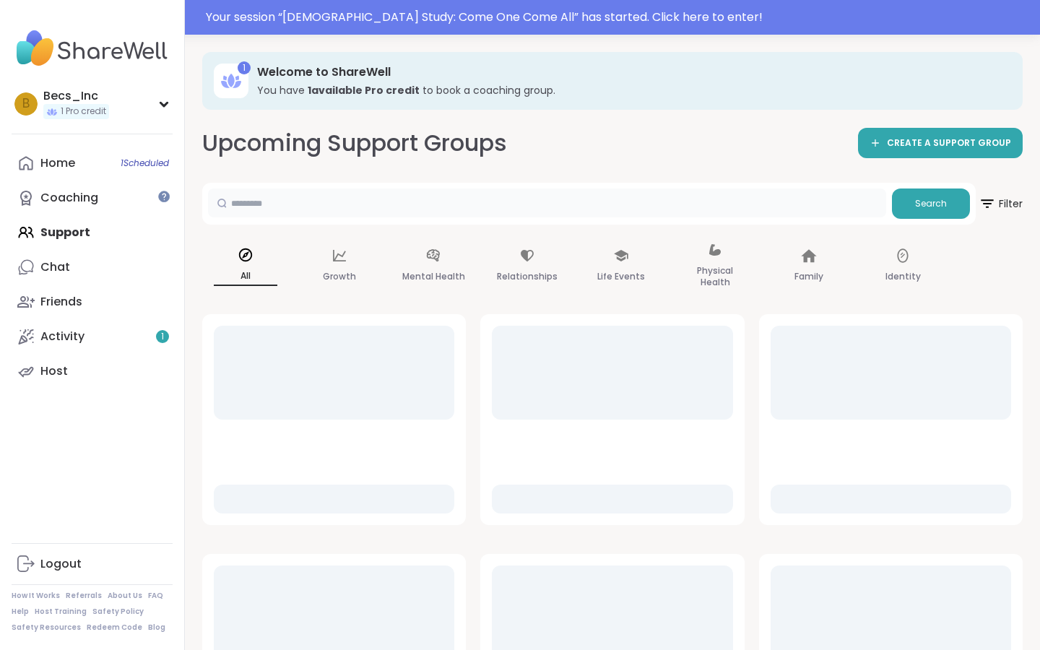
click at [381, 204] on input "text" at bounding box center [547, 202] width 678 height 29
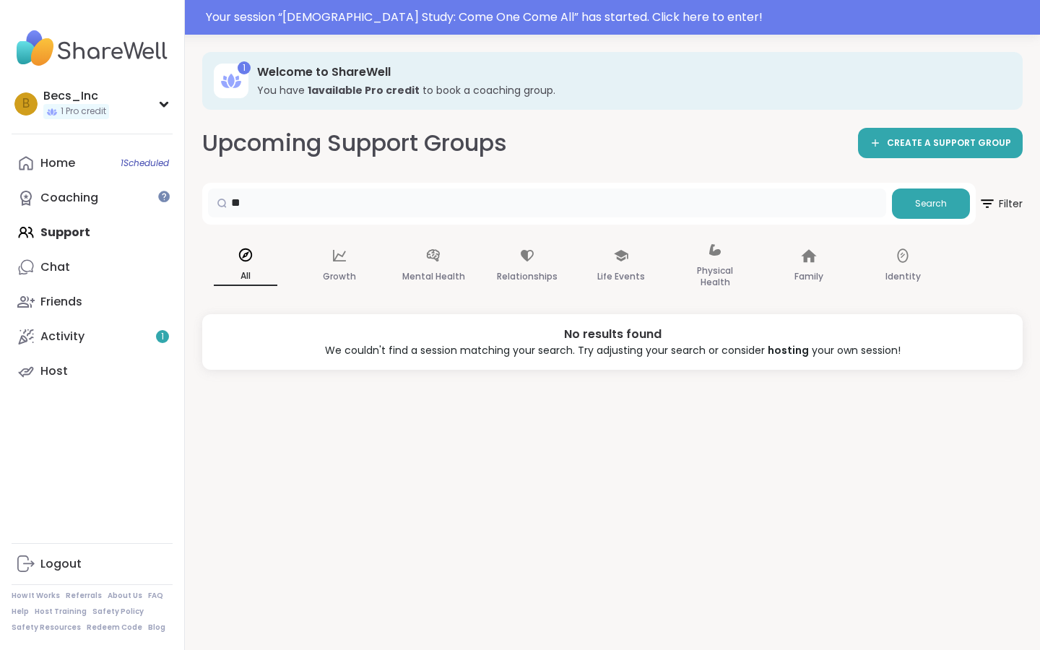
type input "*"
type input "******"
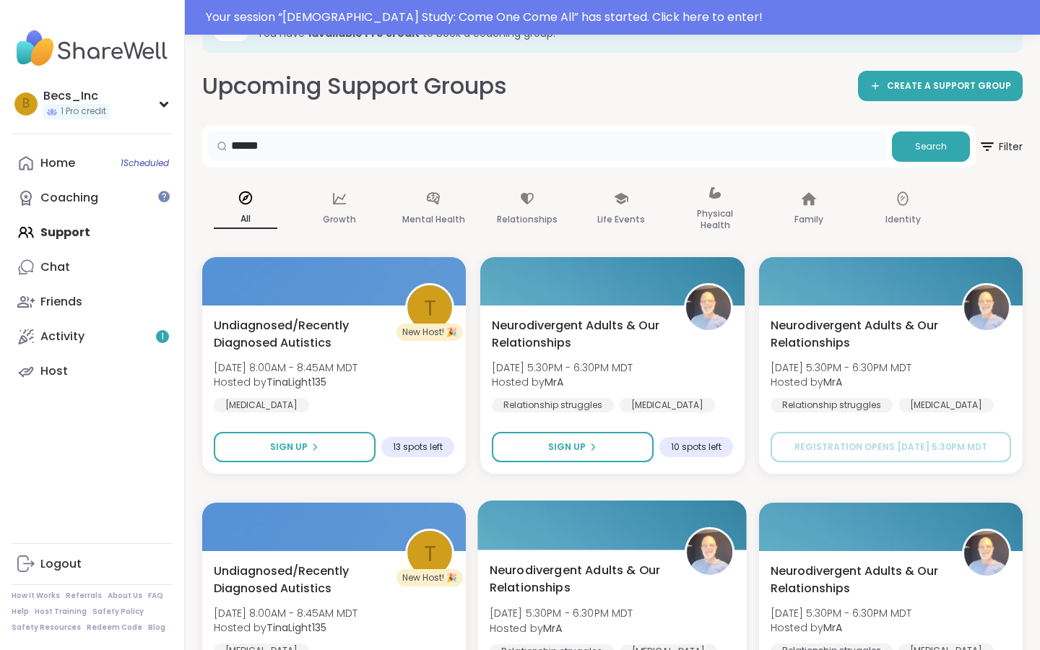
scroll to position [57, 0]
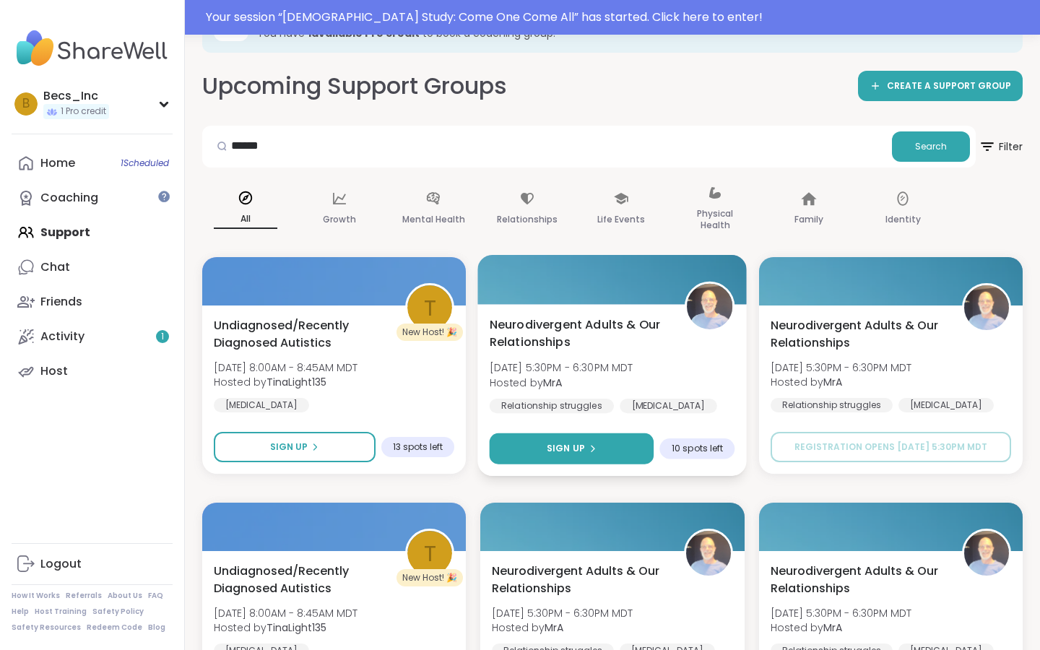
click at [578, 452] on span "Sign Up" at bounding box center [566, 448] width 38 height 13
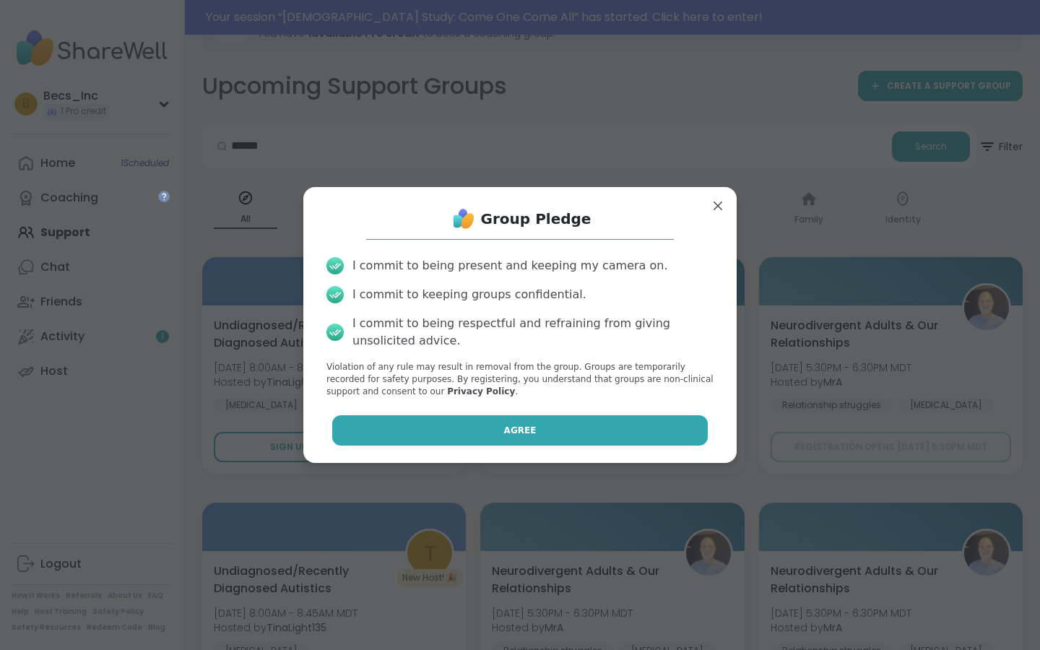
click at [565, 432] on button "Agree" at bounding box center [520, 430] width 376 height 30
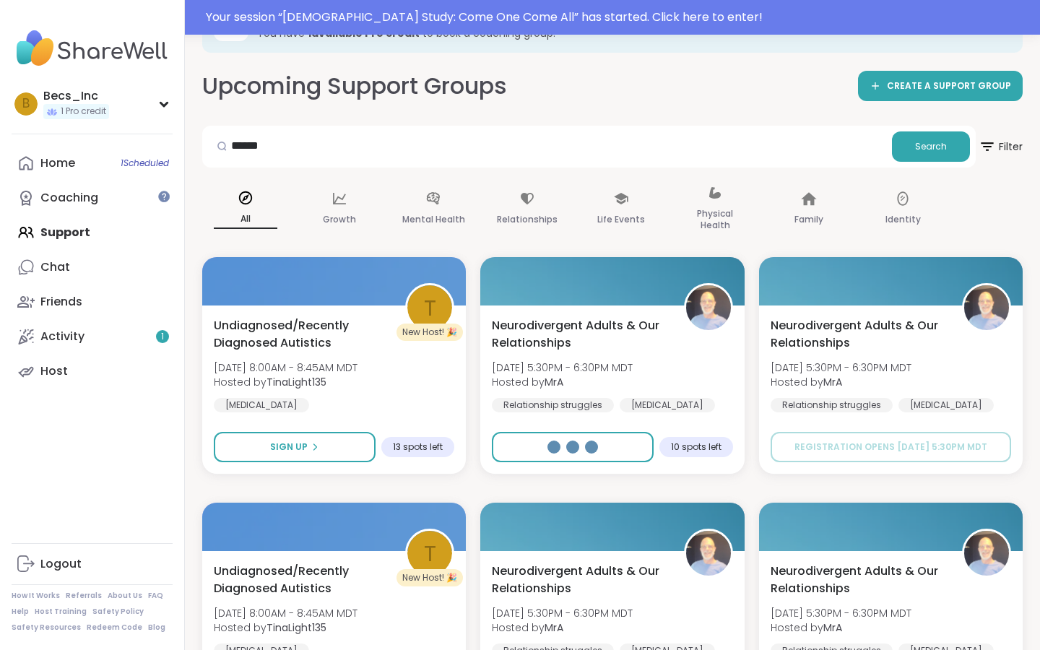
select select "**"
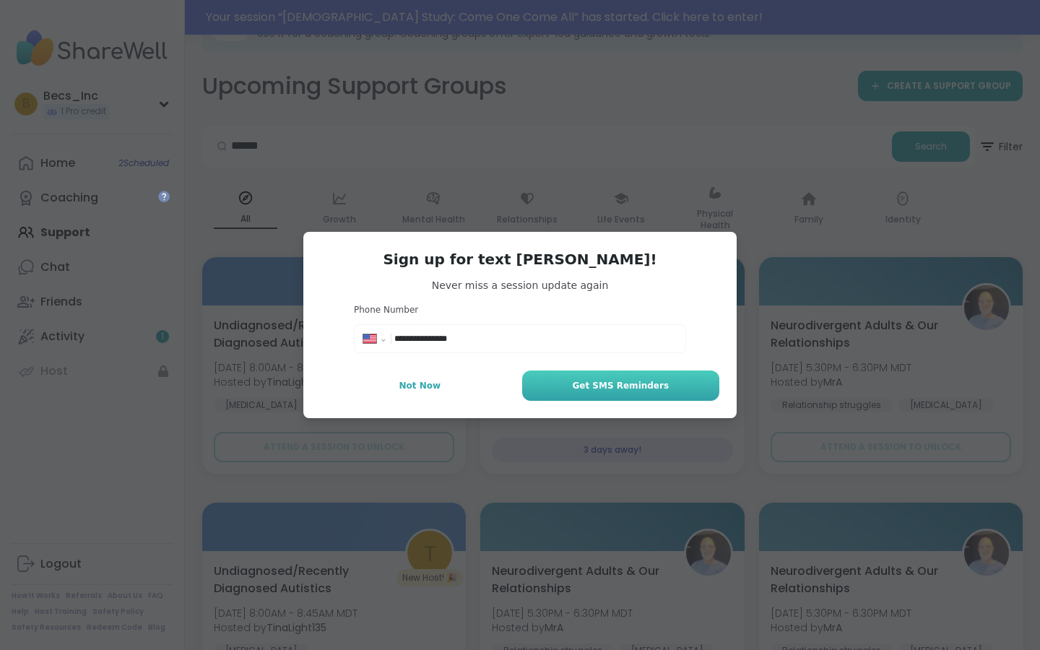
type input "**********"
click at [615, 394] on button "Get SMS Reminders" at bounding box center [620, 385] width 197 height 30
type textarea "*"
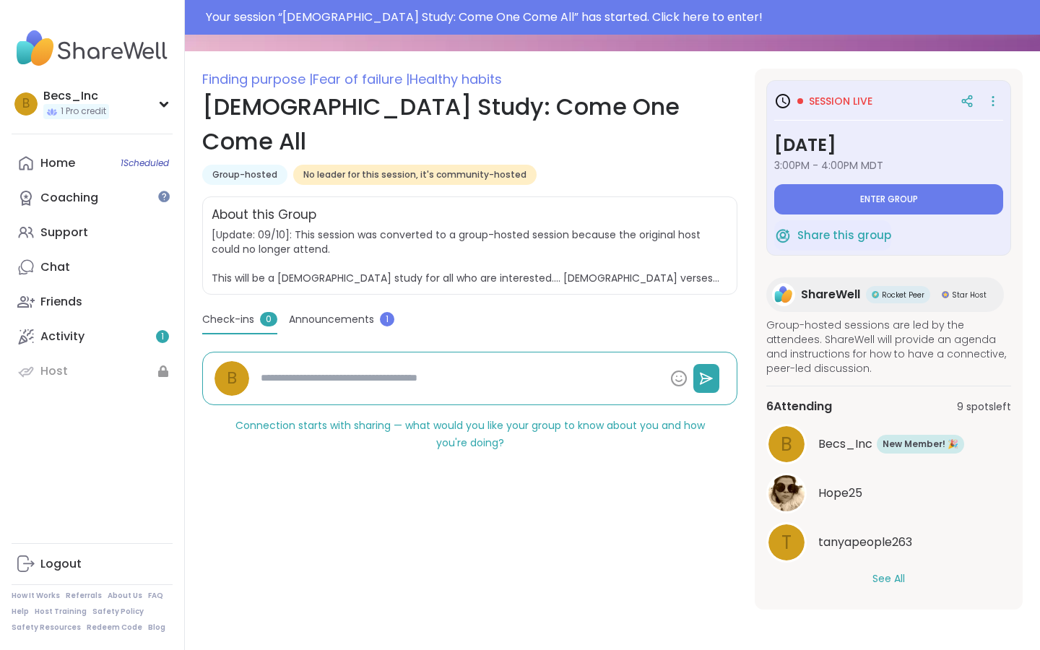
scroll to position [173, 0]
click at [831, 203] on button "Enter group" at bounding box center [888, 199] width 229 height 30
click at [992, 101] on icon at bounding box center [992, 100] width 1 height 1
click at [888, 576] on button "See All" at bounding box center [888, 578] width 32 height 15
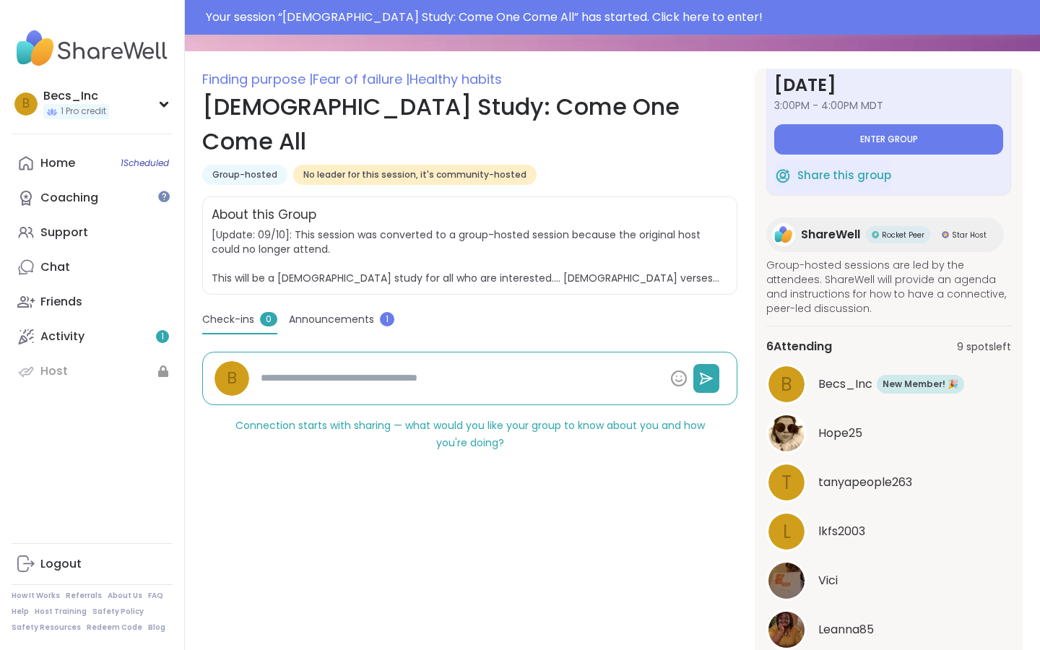
scroll to position [60, 0]
click at [831, 632] on span "Leanna85" at bounding box center [846, 629] width 56 height 17
type textarea "*"
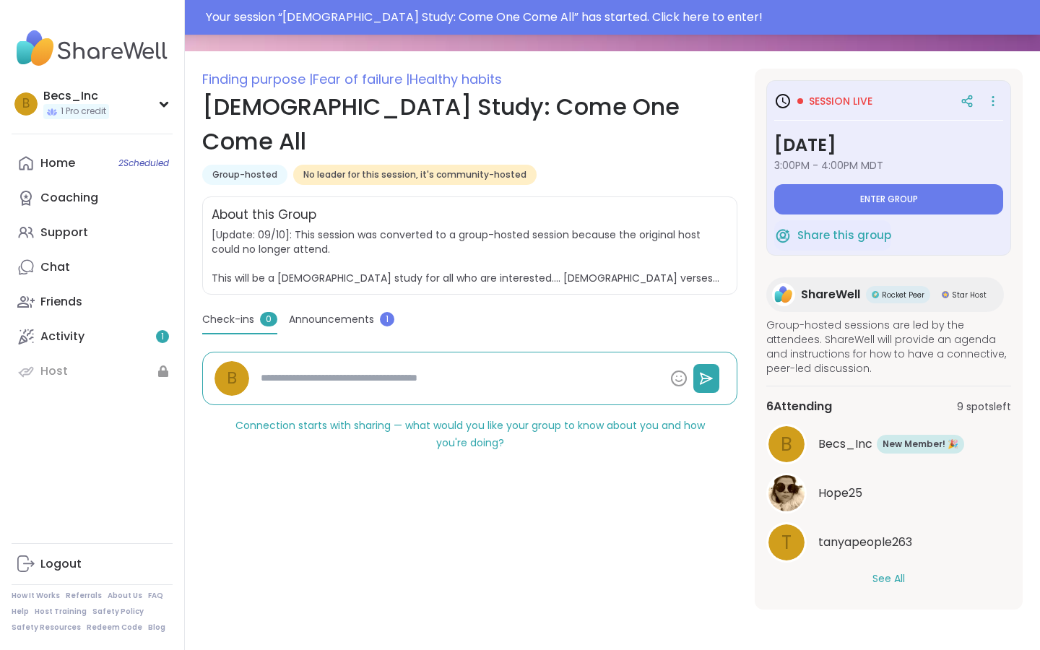
scroll to position [51, 0]
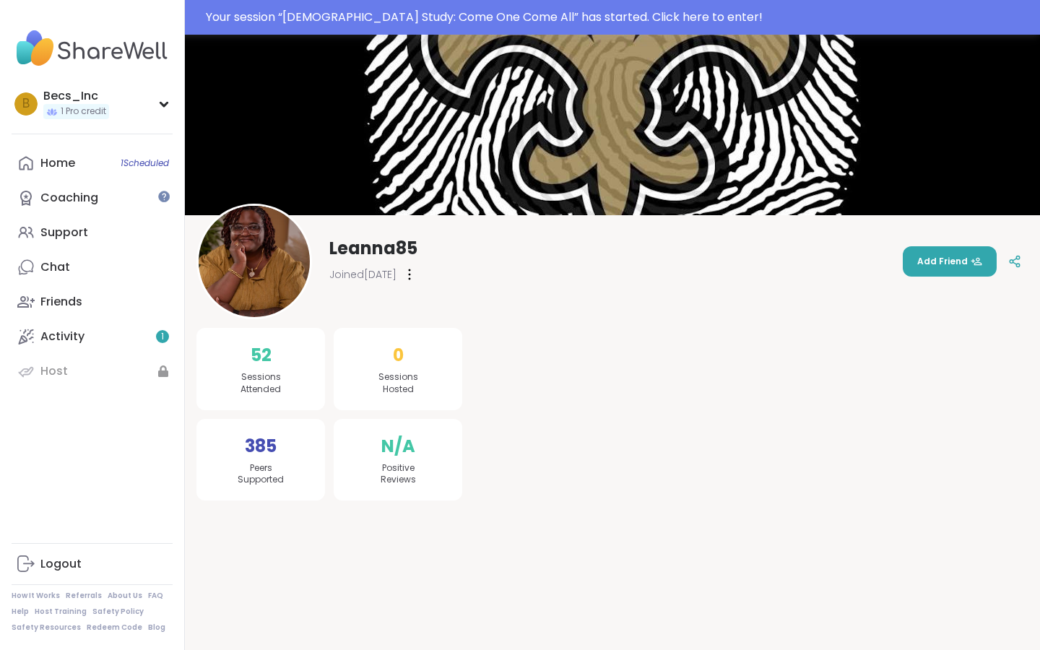
click at [256, 258] on img at bounding box center [254, 261] width 111 height 111
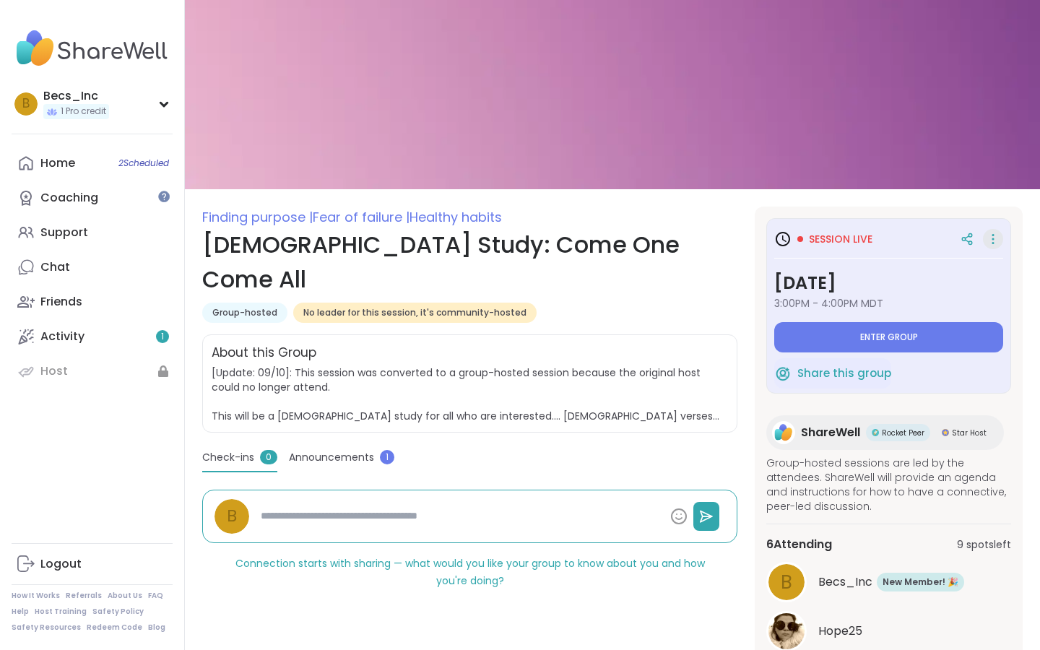
click at [988, 233] on icon at bounding box center [993, 239] width 14 height 20
click at [989, 234] on icon at bounding box center [993, 239] width 14 height 20
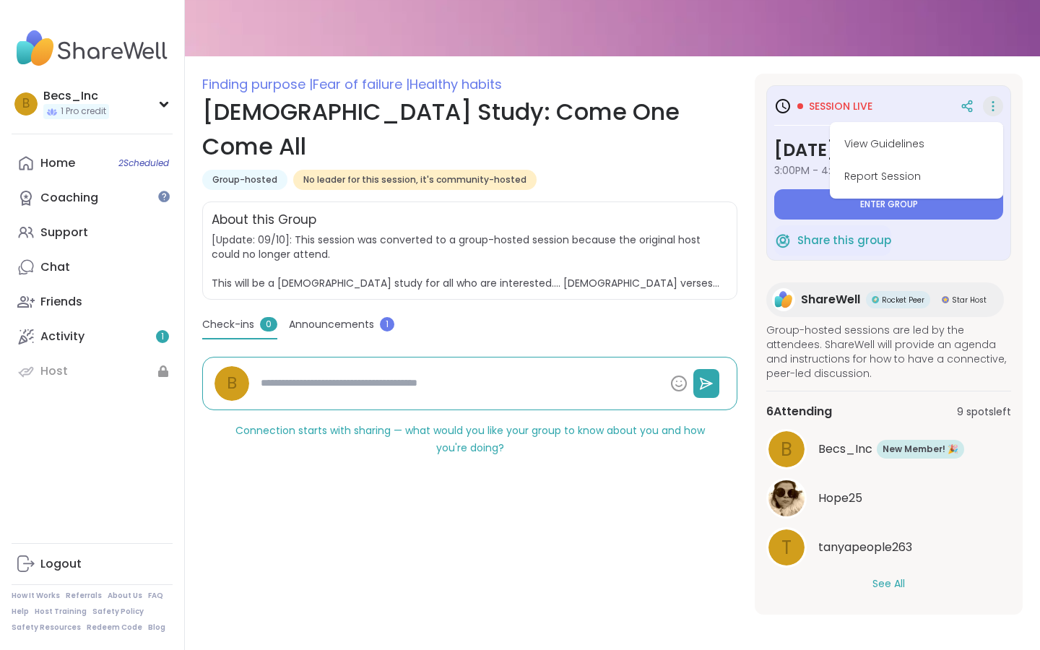
scroll to position [130, 0]
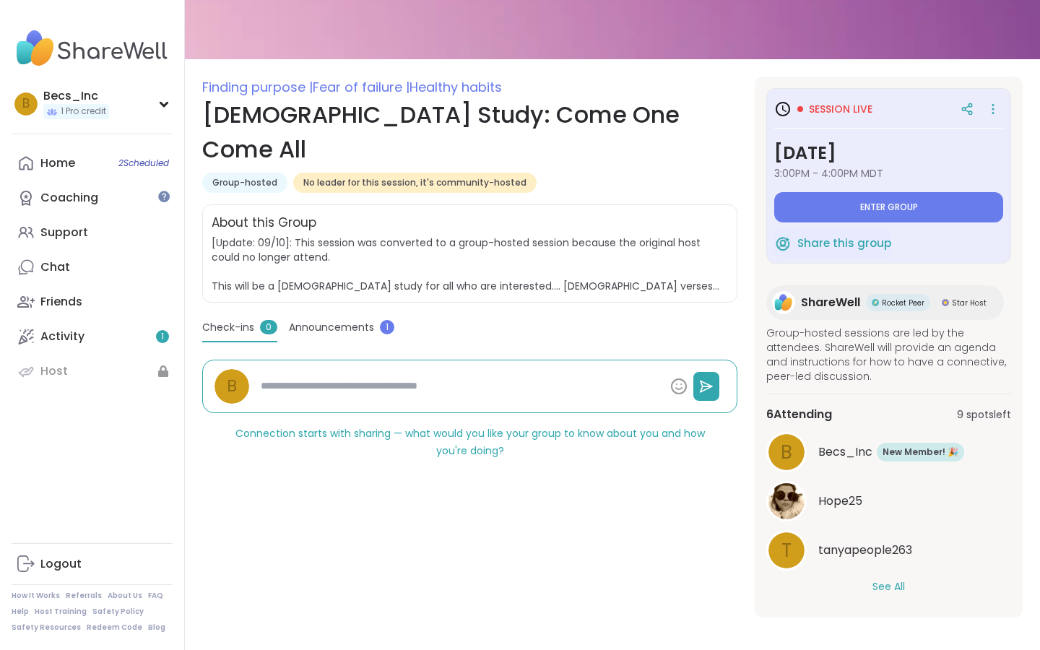
click at [915, 451] on span "New Member! 🎉" at bounding box center [921, 452] width 76 height 13
click at [316, 320] on span "Announcements" at bounding box center [331, 327] width 85 height 15
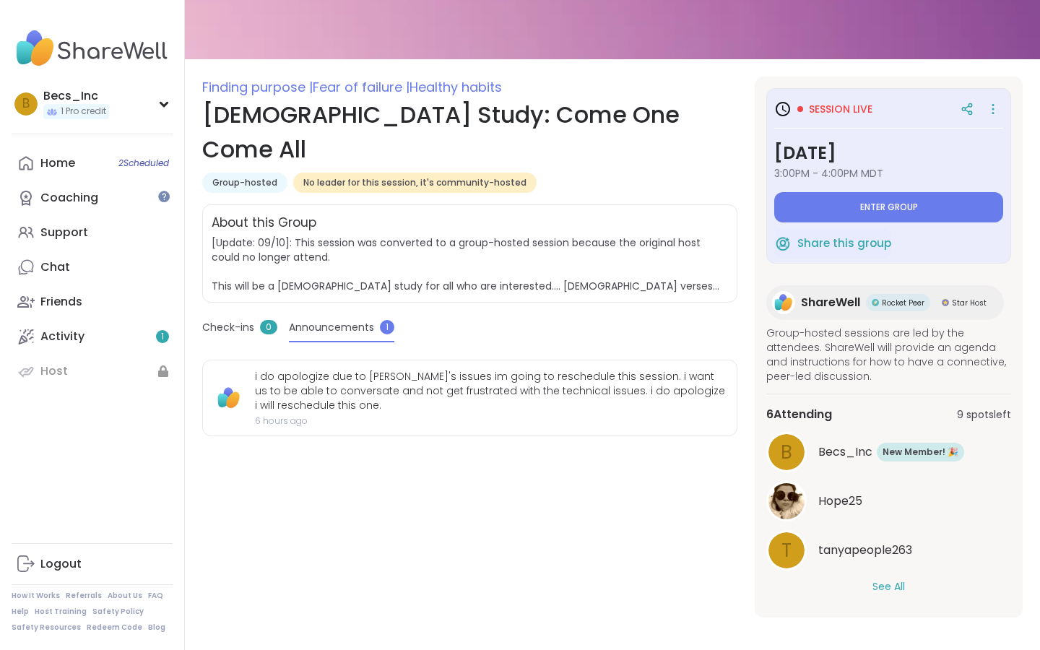
click at [335, 369] on div "i do apologize due to sharewell's issues im going to reschedule this session. i…" at bounding box center [490, 390] width 470 height 43
